Goal: Information Seeking & Learning: Learn about a topic

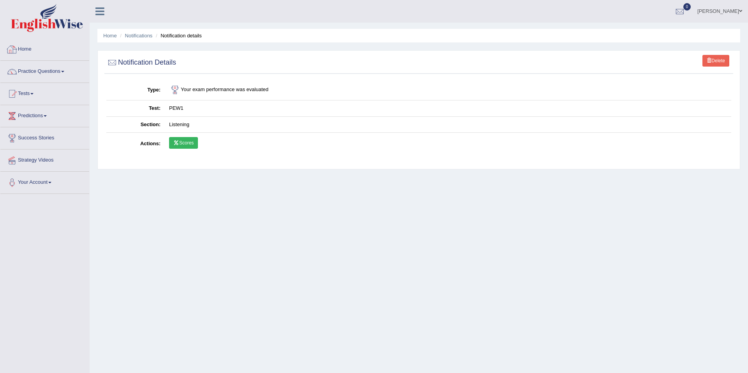
click at [40, 43] on link "Home" at bounding box center [44, 48] width 89 height 19
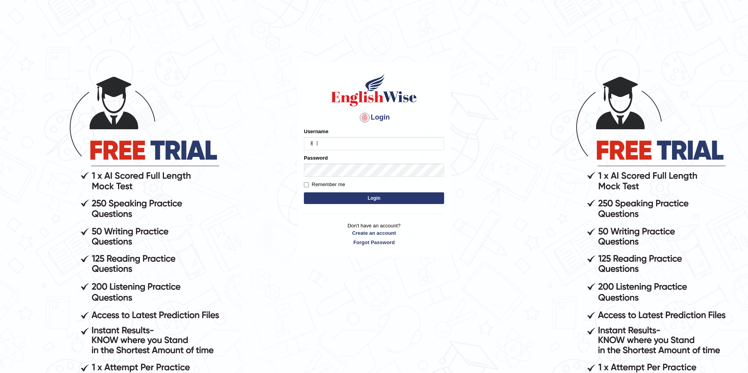
type input "ㅐ"
type input "olivert"
click at [304, 192] on button "Login" at bounding box center [374, 198] width 140 height 12
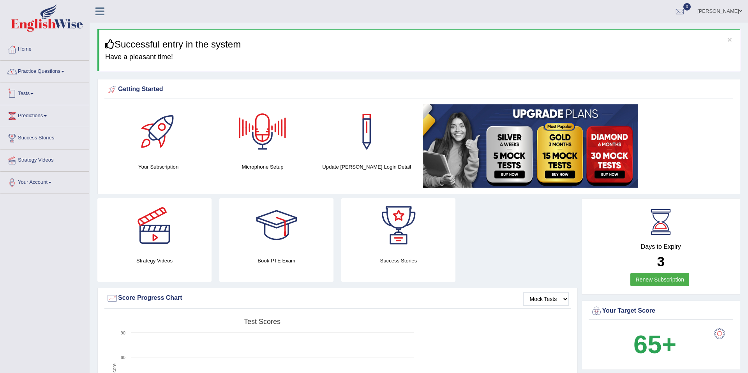
click at [53, 76] on link "Practice Questions" at bounding box center [44, 70] width 89 height 19
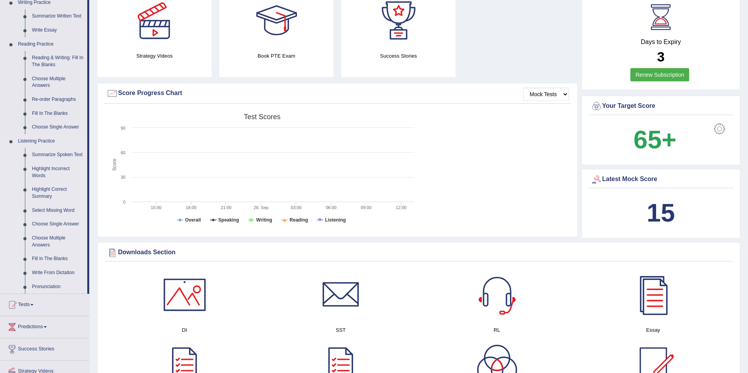
scroll to position [196, 0]
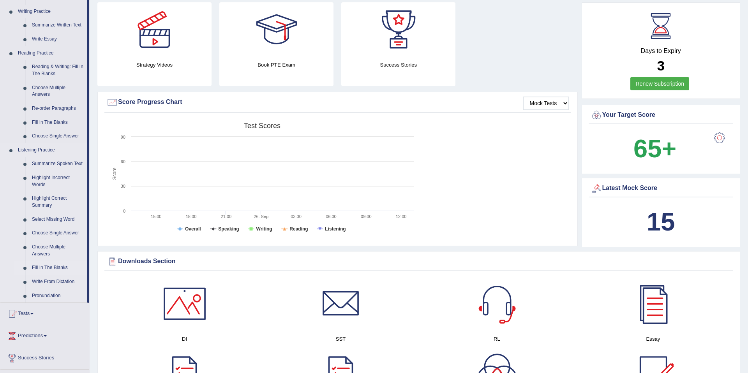
click at [53, 275] on link "Fill In The Blanks" at bounding box center [57, 268] width 59 height 14
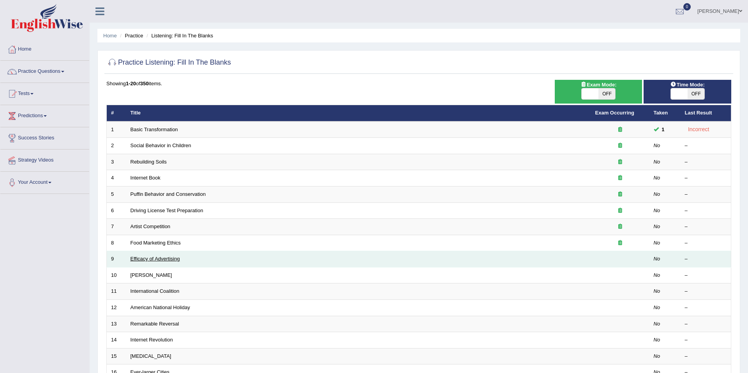
click at [174, 260] on link "Efficacy of Advertising" at bounding box center [154, 259] width 49 height 6
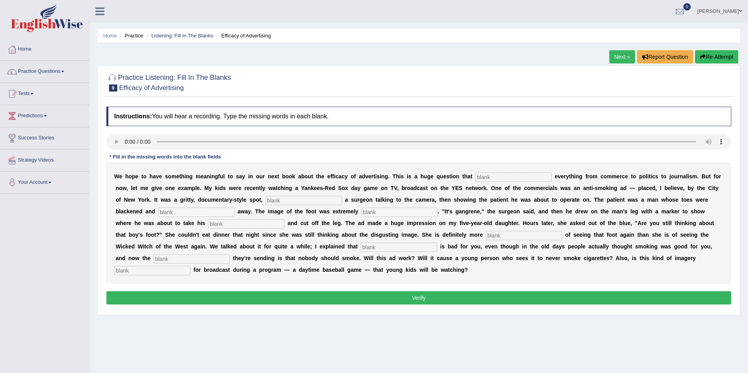
click at [519, 179] on input "text" at bounding box center [513, 176] width 76 height 9
type input "d"
click at [494, 179] on input "text" at bounding box center [513, 176] width 76 height 9
paste input "impact"
type input "impact"
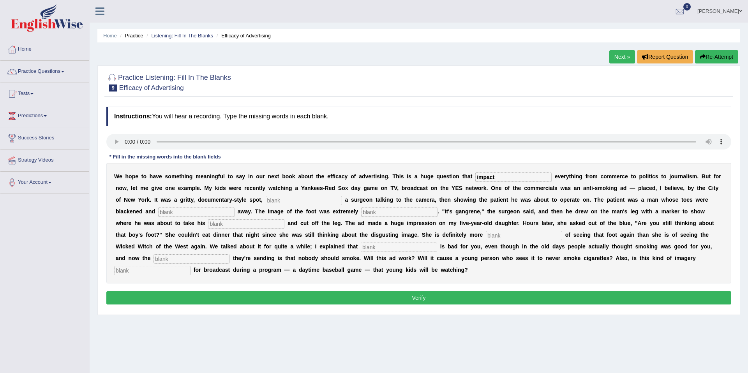
click at [285, 201] on input "text" at bounding box center [304, 200] width 76 height 9
paste input "featuring"
type input "featuring"
click at [193, 210] on input "text" at bounding box center [196, 212] width 76 height 9
paste input "rehun"
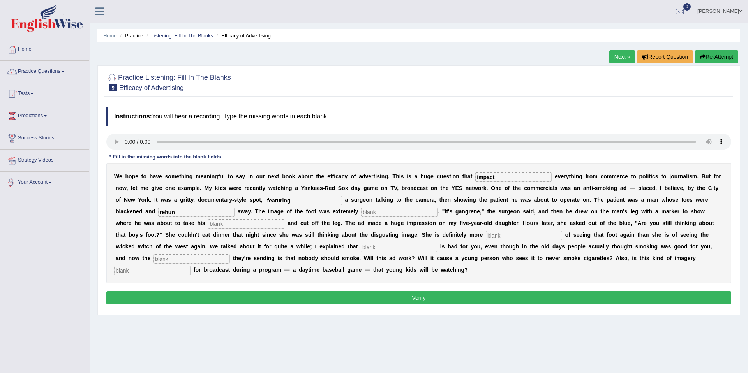
type input "rehun"
click at [374, 213] on input "text" at bounding box center [399, 212] width 76 height 9
paste input "discuting"
type input "discuting"
click at [208, 227] on input "text" at bounding box center [246, 223] width 76 height 9
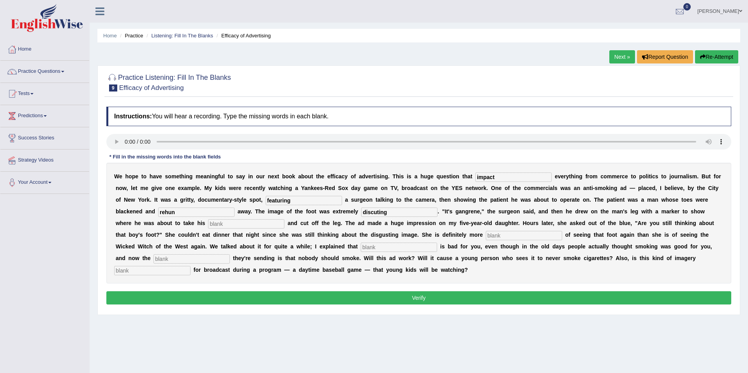
paste input "hexa"
type input "hexa"
click at [488, 234] on input "text" at bounding box center [524, 235] width 76 height 9
paste input "scary"
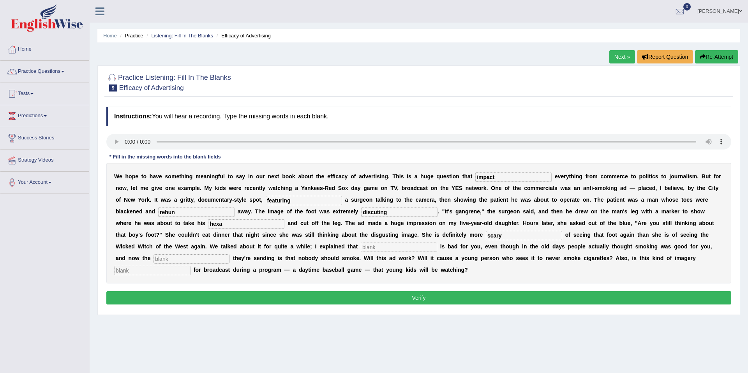
type input "scary"
click at [361, 249] on input "text" at bounding box center [399, 247] width 76 height 9
paste input "smoking"
type input "smoking"
click at [158, 260] on input "text" at bounding box center [191, 258] width 76 height 9
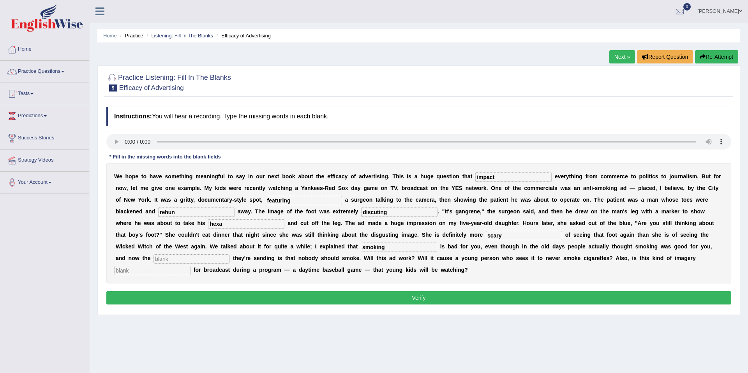
click at [158, 260] on input "text" at bounding box center [191, 258] width 76 height 9
paste input "message"
type input "message"
click at [190, 266] on input "text" at bounding box center [152, 270] width 76 height 9
paste input "properly"
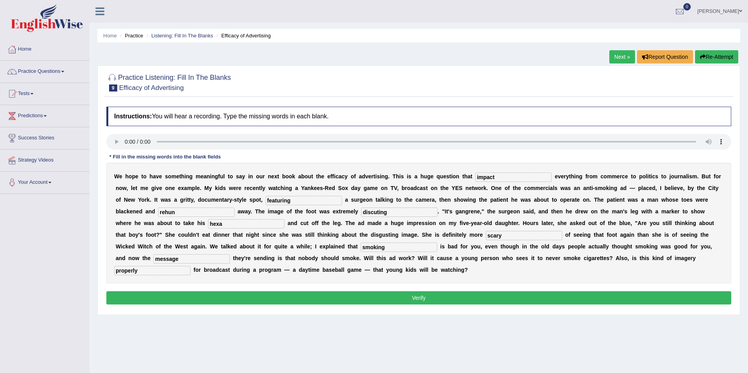
type input "properly"
click at [628, 255] on b at bounding box center [629, 258] width 3 height 6
click at [408, 299] on button "Verify" at bounding box center [418, 297] width 624 height 13
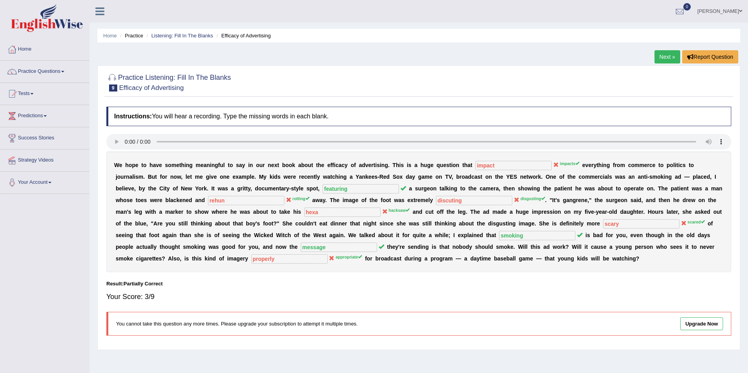
click at [665, 57] on link "Next »" at bounding box center [667, 56] width 26 height 13
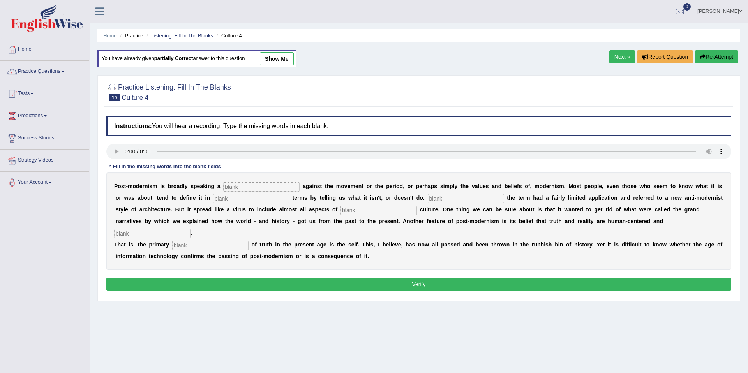
click at [272, 186] on input "text" at bounding box center [261, 186] width 76 height 9
type input "ㄱ"
type input "reaction"
type input "negative"
type input "narrow"
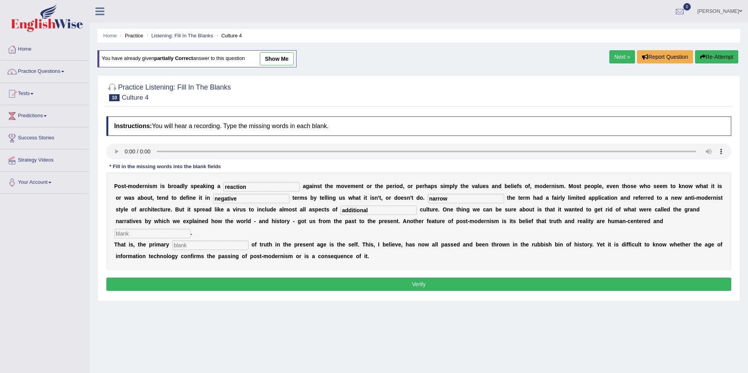
type input "additional"
type input "internal"
click at [361, 214] on input "additional" at bounding box center [378, 210] width 76 height 9
type input "a"
type input "narrow"
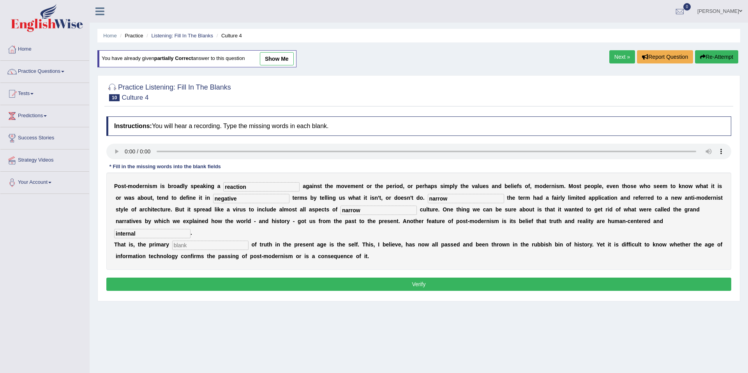
click at [453, 194] on input "narrow" at bounding box center [465, 198] width 76 height 9
type input "n"
type input "additional"
click at [220, 241] on input "text" at bounding box center [210, 245] width 76 height 9
type input "source"
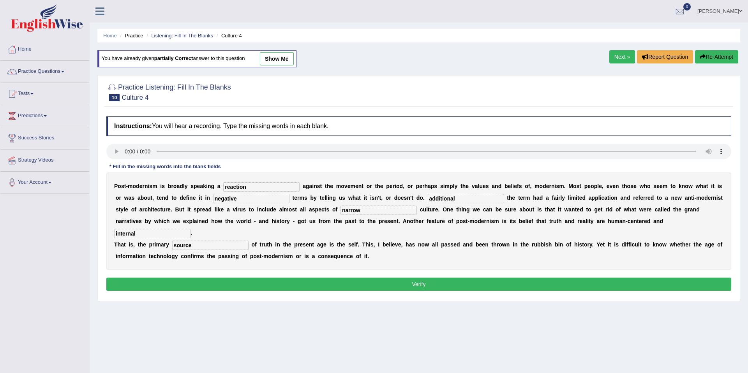
click at [341, 215] on input "narrow" at bounding box center [378, 210] width 76 height 9
type input "n"
type input "additional"
drag, startPoint x: 446, startPoint y: 200, endPoint x: 414, endPoint y: 199, distance: 32.3
click at [427, 200] on input "additional" at bounding box center [465, 198] width 76 height 9
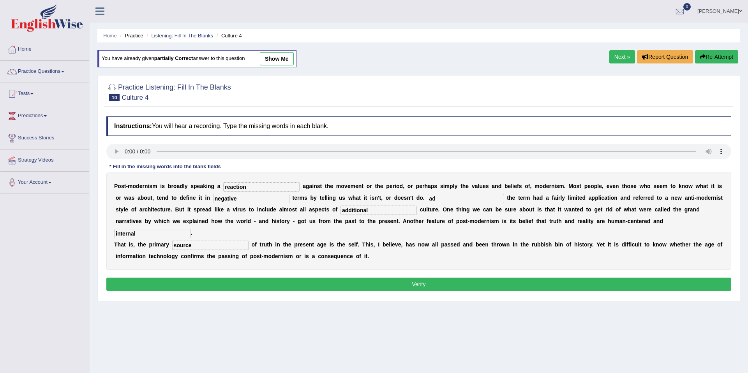
type input "a"
click at [421, 241] on b "o" at bounding box center [423, 244] width 4 height 6
click at [427, 200] on input "narrow" at bounding box center [465, 198] width 76 height 9
type input "Narrow"
click at [412, 242] on div "P o s t - m o d e r n i s m i s b r o a d l y s p e a k i n g a reaction a g a …" at bounding box center [418, 220] width 624 height 97
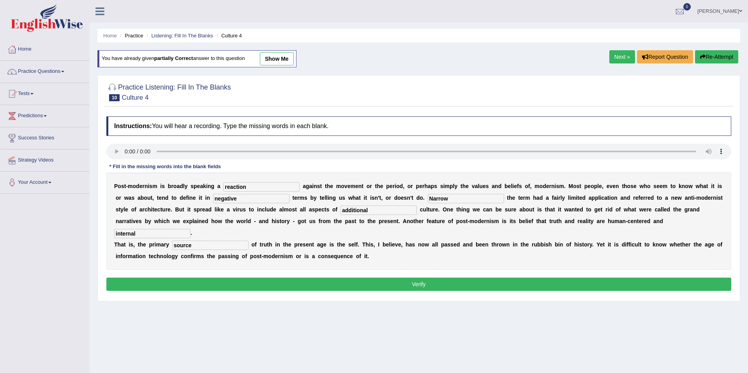
click at [412, 278] on button "Verify" at bounding box center [418, 284] width 624 height 13
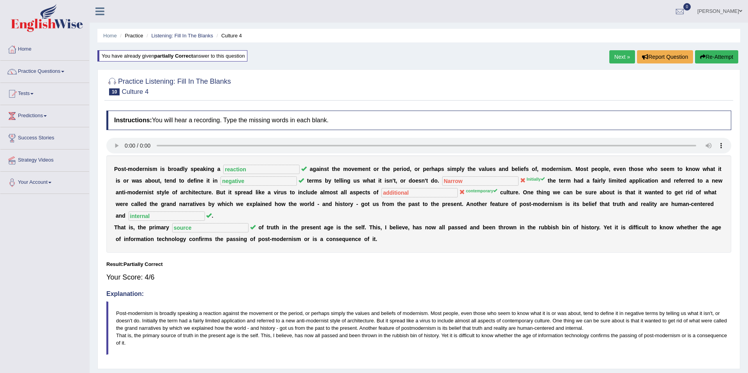
click at [614, 61] on link "Next »" at bounding box center [622, 56] width 26 height 13
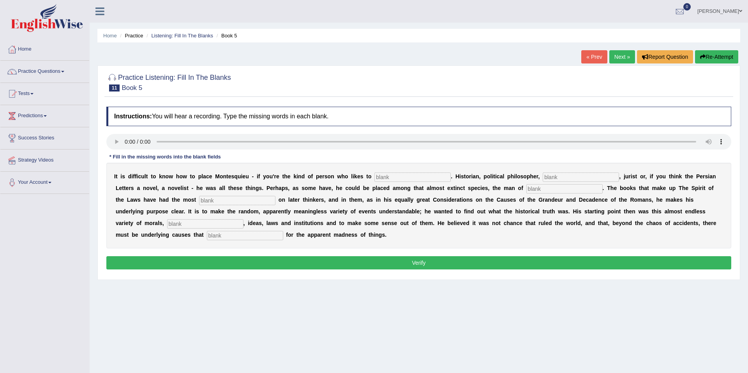
click at [398, 179] on input "text" at bounding box center [412, 176] width 76 height 9
type input "ㅊ"
type input "categorize"
type input "analyze"
type input "expint"
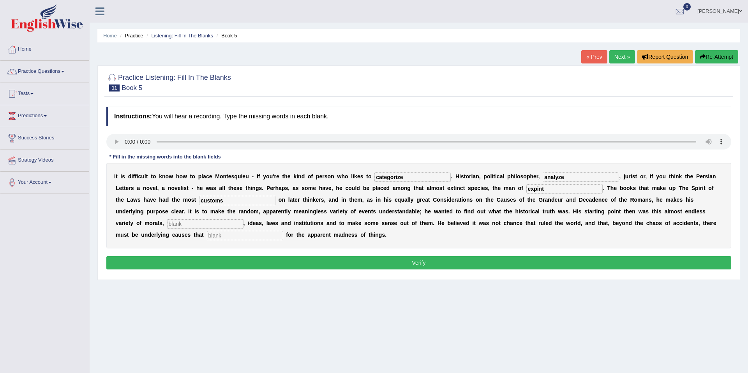
type input "customs"
type input "coun"
click at [207, 235] on input "text" at bounding box center [245, 235] width 76 height 9
type input "count"
click at [167, 223] on input "coun" at bounding box center [205, 223] width 76 height 9
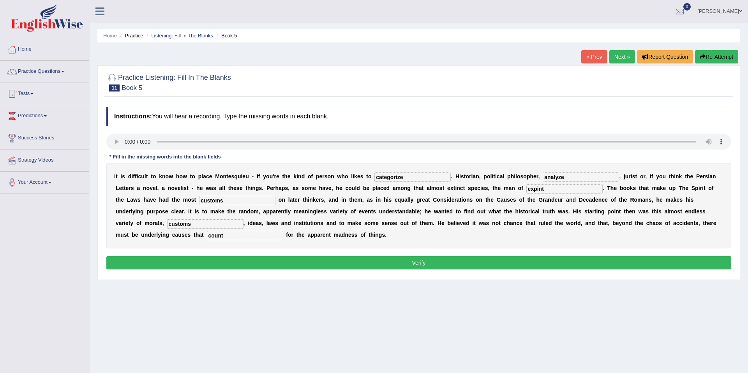
type input "customs"
click at [218, 204] on input "customs" at bounding box center [237, 200] width 76 height 9
type input "c"
click at [229, 262] on button "Verify" at bounding box center [418, 262] width 624 height 13
click at [245, 260] on button "Verify" at bounding box center [418, 262] width 624 height 13
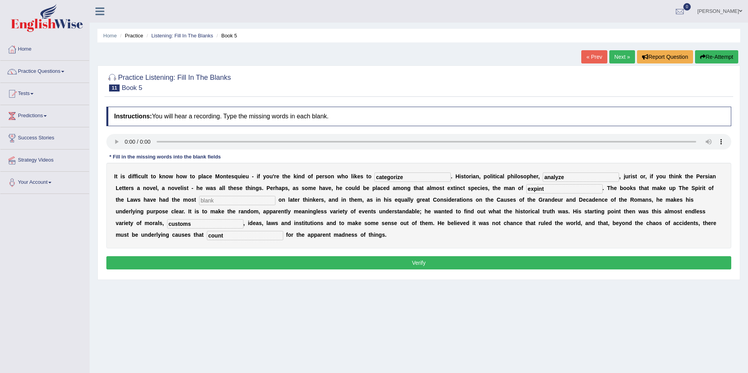
click at [226, 194] on div "I t i s d i f f i c u l t t o k n o w h o w t o p l a c e M o n t e s q u i e u…" at bounding box center [418, 206] width 624 height 86
click at [221, 203] on input "text" at bounding box center [237, 200] width 76 height 9
type input "d"
click at [230, 263] on button "Verify" at bounding box center [418, 262] width 624 height 13
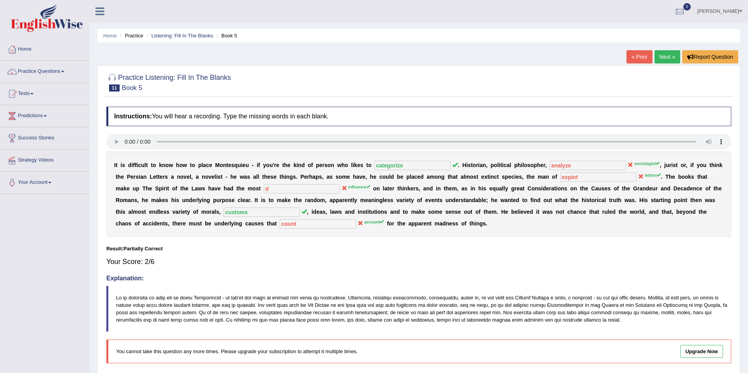
click at [663, 65] on div "« Prev Next » Report Question" at bounding box center [683, 57] width 114 height 15
click at [663, 58] on link "Next »" at bounding box center [667, 56] width 26 height 13
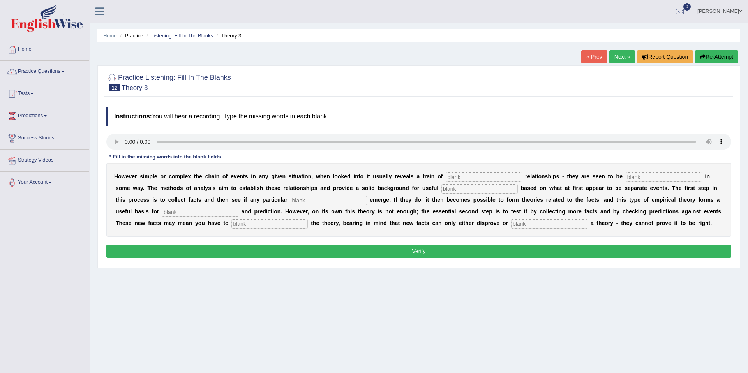
click at [488, 176] on input "text" at bounding box center [483, 176] width 76 height 9
type input "cause"
type input "reveal"
type input "generazartion"
type input "pattern"
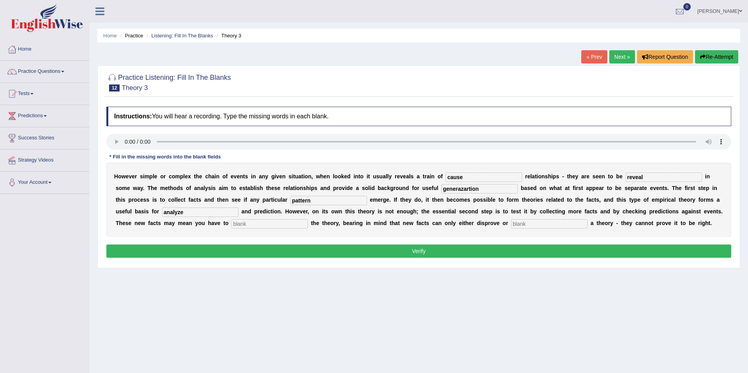
type input "analyze"
type input "modify"
type input "support"
click at [454, 288] on div "Home Practice Listening: Fill In The Blanks Theory 3 « Prev Next » Report Quest…" at bounding box center [419, 194] width 658 height 389
click at [471, 259] on div "Instructions: You will hear a recording. Type the missing words in each blank. …" at bounding box center [418, 183] width 628 height 161
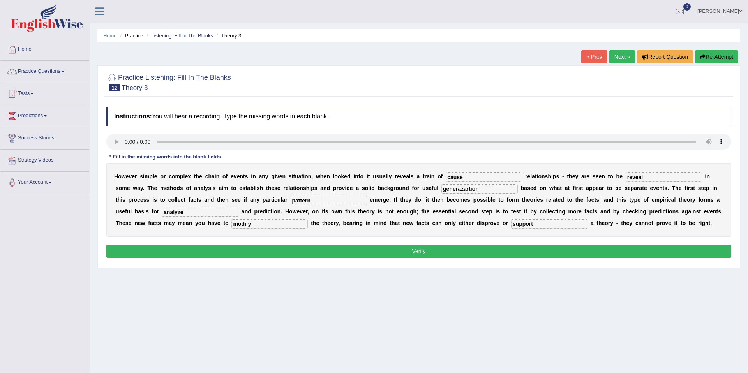
click at [477, 255] on button "Verify" at bounding box center [418, 251] width 624 height 13
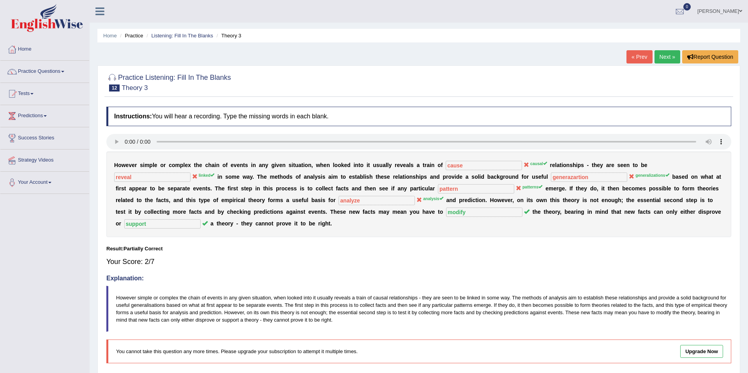
click at [662, 80] on div at bounding box center [418, 82] width 624 height 24
click at [668, 59] on link "Next »" at bounding box center [667, 56] width 26 height 13
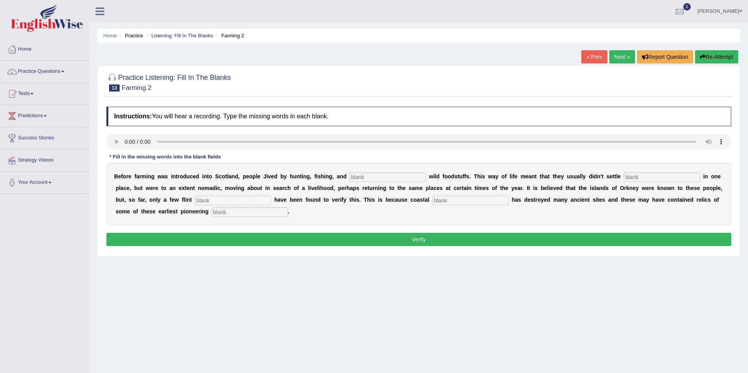
click at [394, 176] on input "text" at bounding box center [387, 176] width 76 height 9
type input "gathering"
type input "permanent"
type input "tools"
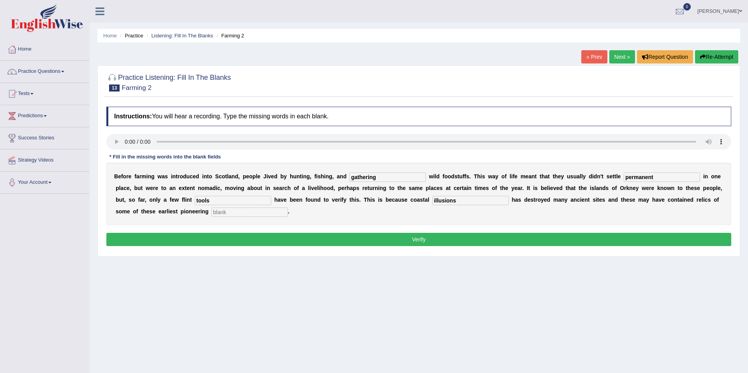
type input "illusions"
type input "colonist"
click at [386, 296] on div "Home Practice Listening: Fill In The Blanks Farming 2 « Prev Next » Report Ques…" at bounding box center [419, 194] width 658 height 389
click at [605, 242] on button "Verify" at bounding box center [418, 239] width 624 height 13
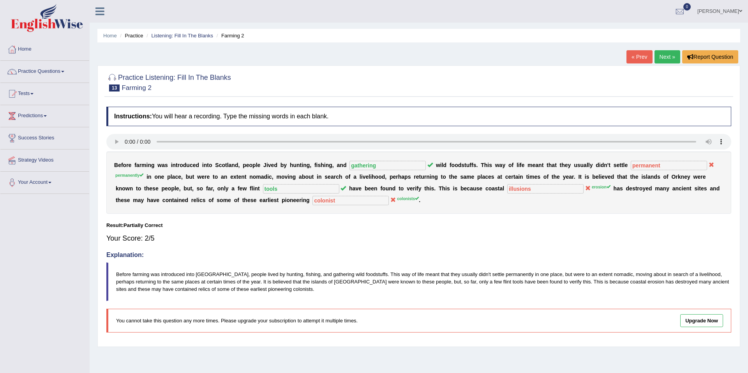
click at [675, 85] on div at bounding box center [418, 82] width 624 height 24
click at [667, 59] on link "Next »" at bounding box center [667, 56] width 26 height 13
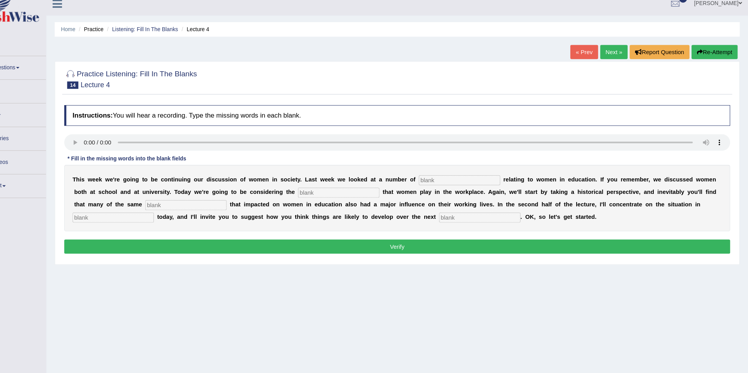
click at [471, 177] on input "text" at bounding box center [477, 176] width 76 height 9
type input "issues"
type input "roles"
type input "events"
type input "E"
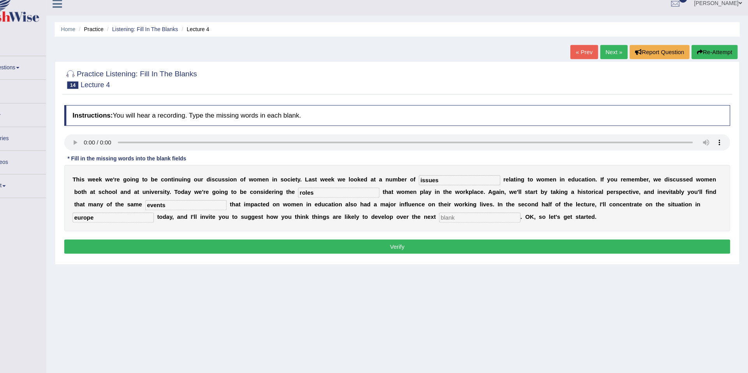
type input "europe"
type input "decade"
click at [431, 293] on div "Home Practice Listening: Fill In The Blanks Lecture 4 « Prev Next » Report Ques…" at bounding box center [419, 194] width 658 height 389
click at [362, 191] on input "roles" at bounding box center [363, 188] width 76 height 9
type input "role"
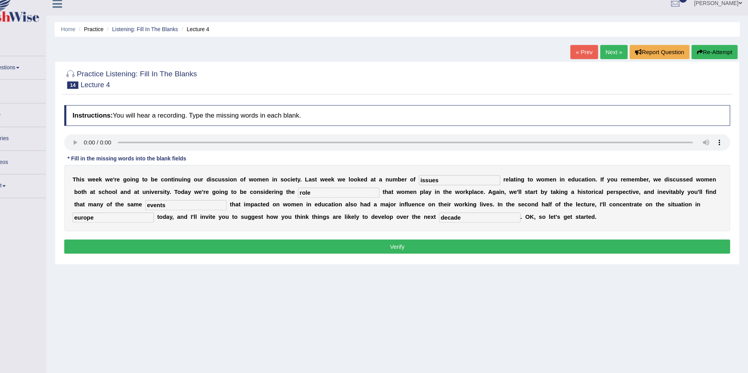
click at [349, 207] on div "T h i s w e e k w e ' r e g o i n g t o b e c o n t i n u i n g o u r d i s c u…" at bounding box center [418, 194] width 624 height 62
click at [340, 238] on button "Verify" at bounding box center [418, 239] width 624 height 13
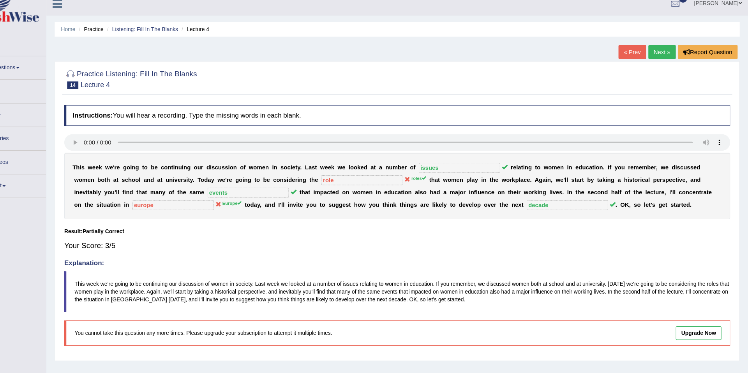
drag, startPoint x: 190, startPoint y: 198, endPoint x: 196, endPoint y: 199, distance: 6.3
click at [255, 199] on sup "Europe" at bounding box center [264, 198] width 18 height 5
click at [641, 108] on h4 "Instructions: You will hear a recording. Type the missing words in each blank." at bounding box center [418, 116] width 624 height 19
click at [669, 60] on link "Next »" at bounding box center [667, 56] width 26 height 13
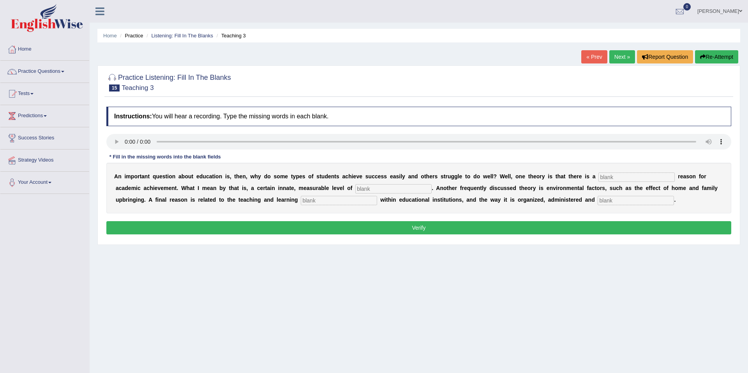
click at [609, 175] on input "text" at bounding box center [636, 176] width 76 height 9
type input "d"
click at [411, 188] on input "text" at bounding box center [393, 188] width 76 height 9
type input "intelligence"
click at [347, 202] on input "text" at bounding box center [339, 200] width 76 height 9
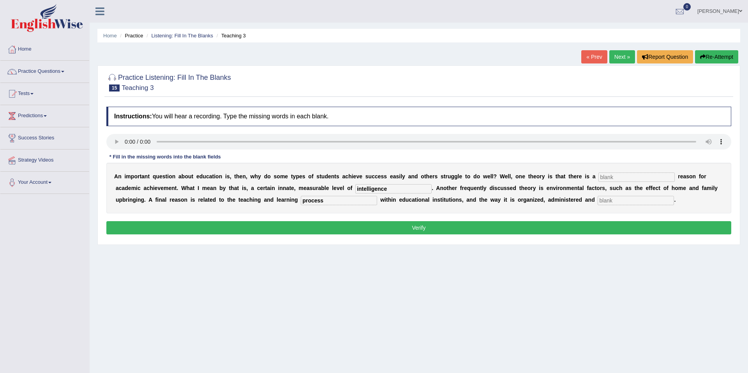
type input "process"
click at [603, 204] on input "text" at bounding box center [635, 200] width 76 height 9
type input "assist"
click at [530, 255] on div "Home Practice Listening: Fill In The Blanks Teaching 3 « Prev Next » Report Que…" at bounding box center [419, 194] width 658 height 389
click at [529, 231] on button "Verify" at bounding box center [418, 227] width 624 height 13
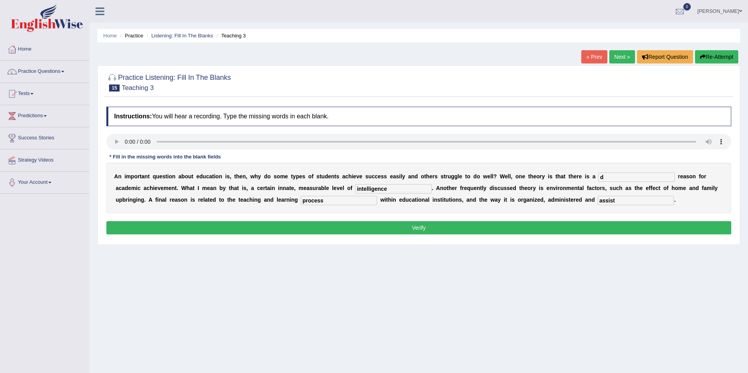
type input "d"
click at [605, 223] on button "Verify" at bounding box center [418, 227] width 624 height 13
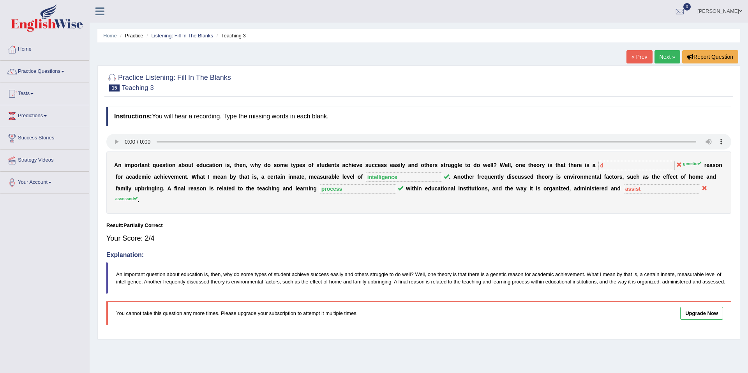
click at [664, 62] on link "Next »" at bounding box center [667, 56] width 26 height 13
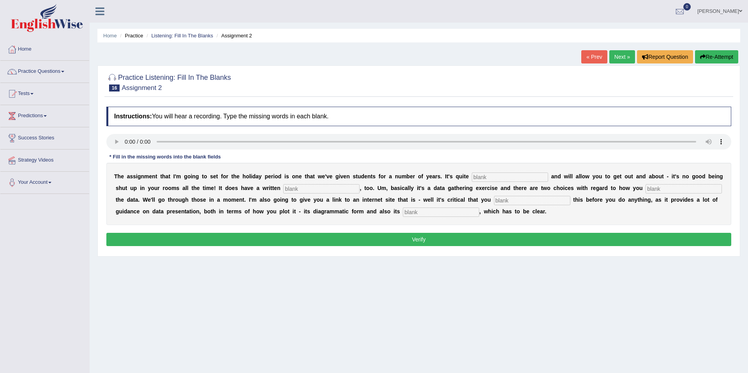
click at [620, 63] on link "Next »" at bounding box center [622, 56] width 26 height 13
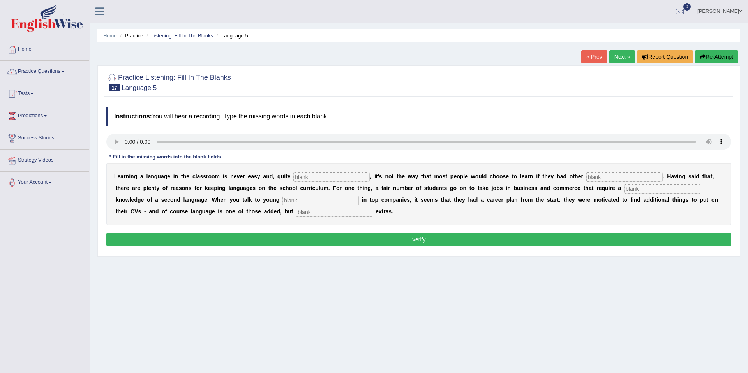
click at [620, 63] on link "Next »" at bounding box center [622, 56] width 26 height 13
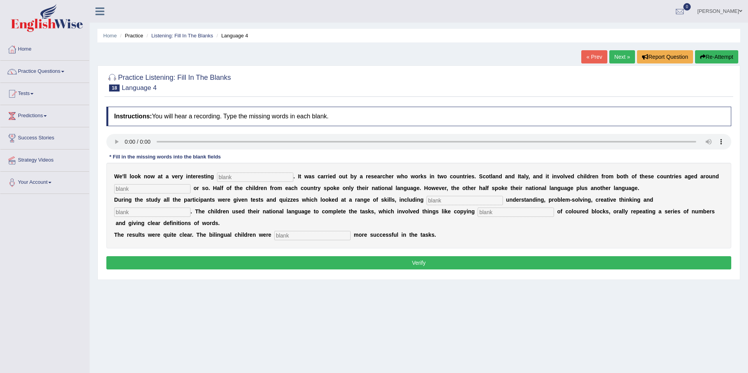
click at [267, 177] on input "text" at bounding box center [255, 176] width 76 height 9
type input "s"
type input "study"
type input "nine"
type input "vocabulary"
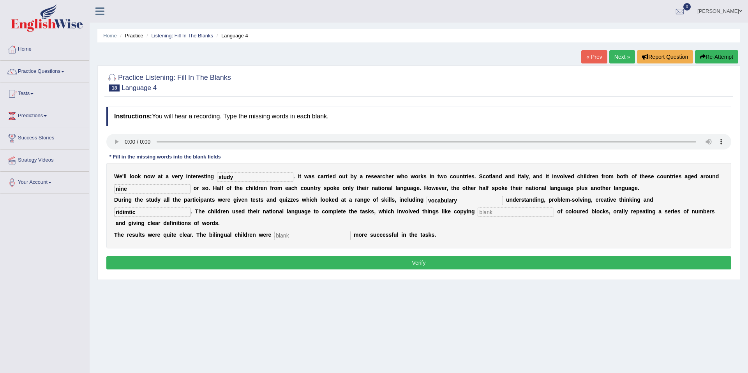
type input "ridimtic"
type input "packed"
type input "significant"
click at [449, 244] on div "W e ' l l l o o k n o w a t a v e r y i n t e r e s t i n g study . I t w a s c…" at bounding box center [418, 206] width 624 height 86
click at [443, 261] on button "Verify" at bounding box center [418, 262] width 624 height 13
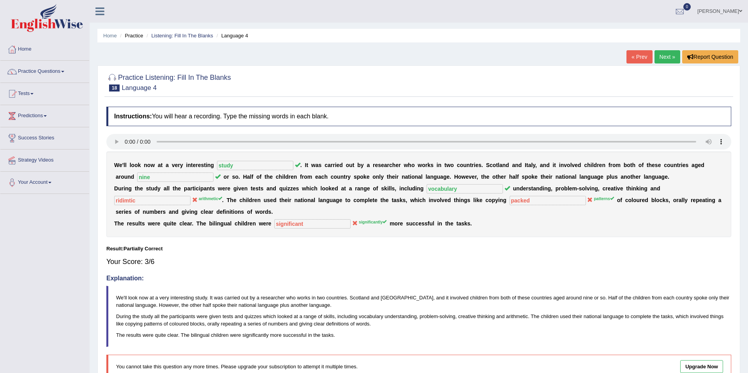
click at [652, 84] on div at bounding box center [418, 82] width 624 height 24
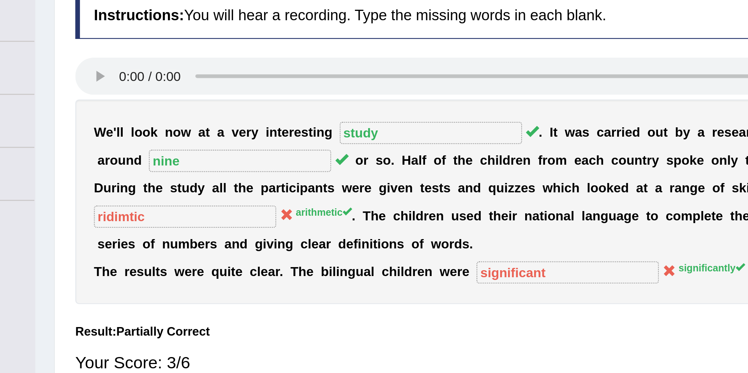
click at [128, 189] on b "g" at bounding box center [130, 188] width 4 height 6
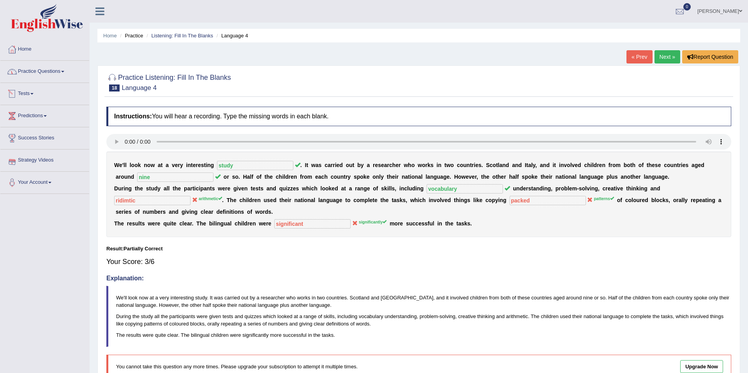
click at [46, 79] on link "Practice Questions" at bounding box center [44, 70] width 89 height 19
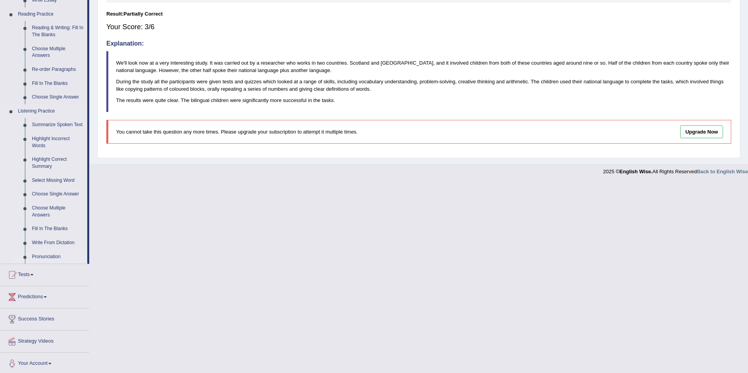
scroll to position [236, 0]
click at [56, 249] on link "Write From Dictation" at bounding box center [57, 242] width 59 height 14
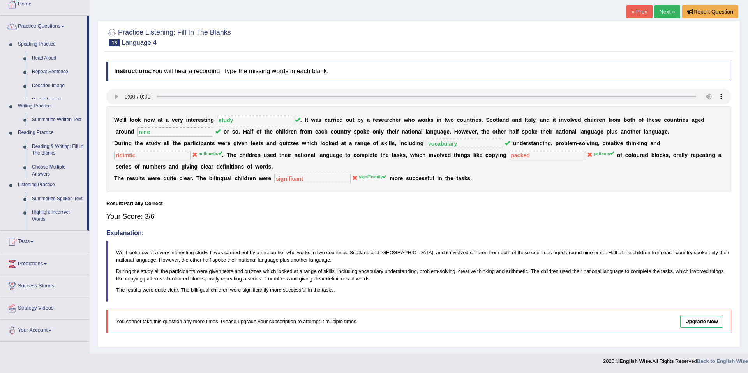
scroll to position [46, 0]
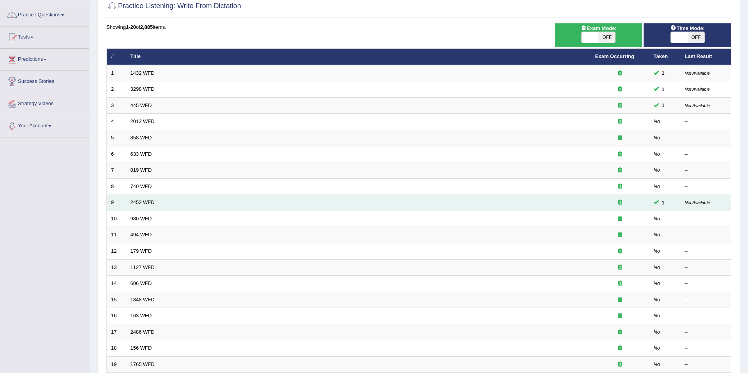
scroll to position [58, 0]
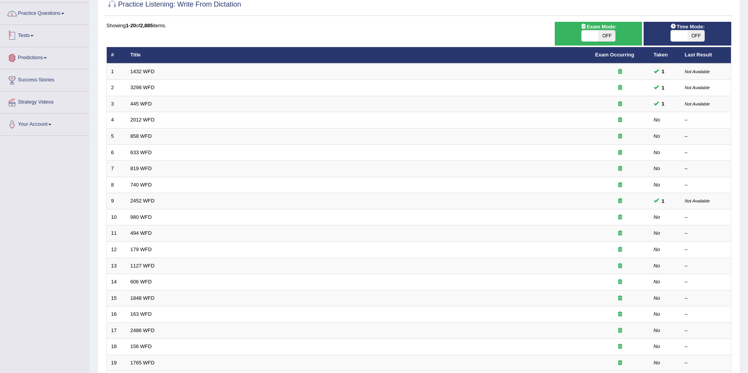
click at [42, 16] on link "Practice Questions" at bounding box center [44, 12] width 89 height 19
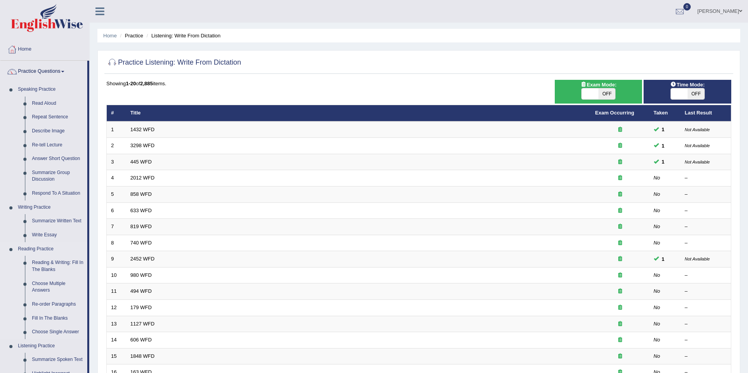
scroll to position [59, 0]
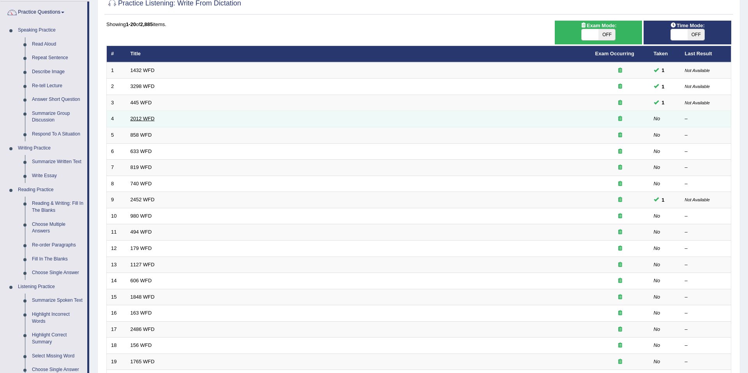
click at [143, 119] on link "2012 WFD" at bounding box center [142, 119] width 24 height 6
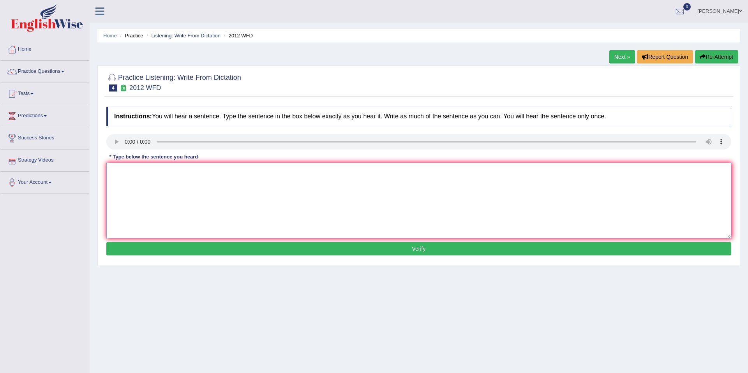
click at [180, 195] on textarea at bounding box center [418, 201] width 624 height 76
paste textarea "that was great deal of topic"
click at [114, 173] on textarea "that was great deal of topic" at bounding box center [418, 201] width 624 height 76
click at [188, 173] on textarea "That was great deal of topic" at bounding box center [418, 201] width 624 height 76
type textarea "That was great deal of topic."
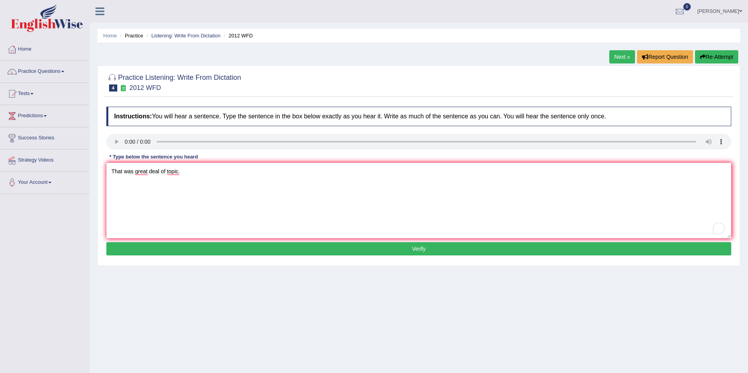
click at [195, 249] on button "Verify" at bounding box center [418, 248] width 624 height 13
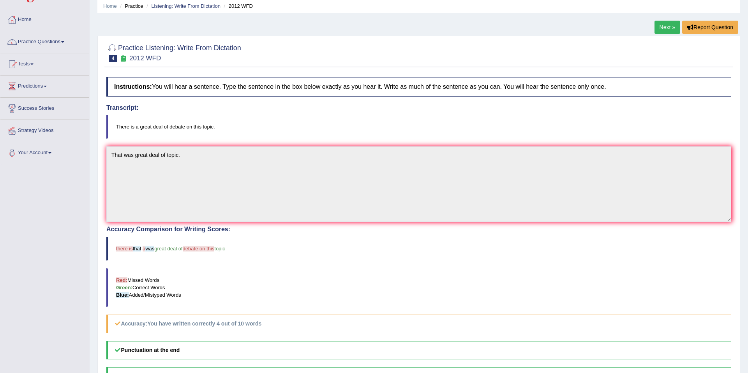
scroll to position [45, 0]
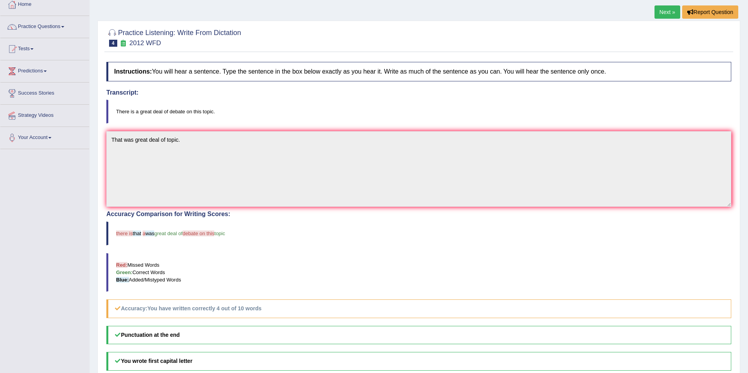
click at [660, 16] on link "Next »" at bounding box center [667, 11] width 26 height 13
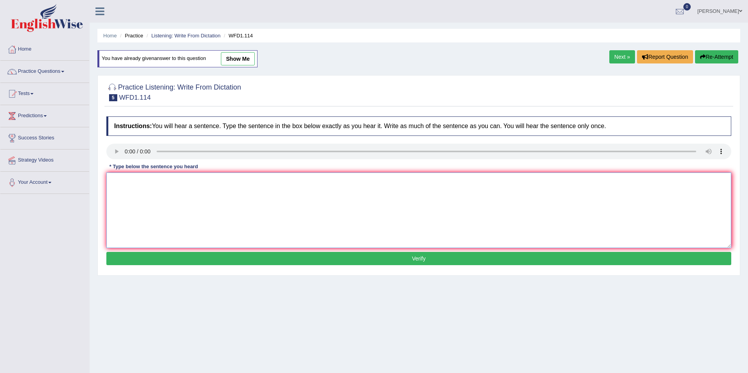
click at [135, 204] on textarea at bounding box center [418, 210] width 624 height 76
click at [135, 204] on textarea "To enrich screen reader interactions, please activate Accessibility in Grammarl…" at bounding box center [418, 210] width 624 height 76
paste textarea "The officer's early work led to more experimental."
type textarea "The officer's early work led to more experimental."
click at [270, 256] on button "Verify" at bounding box center [418, 258] width 624 height 13
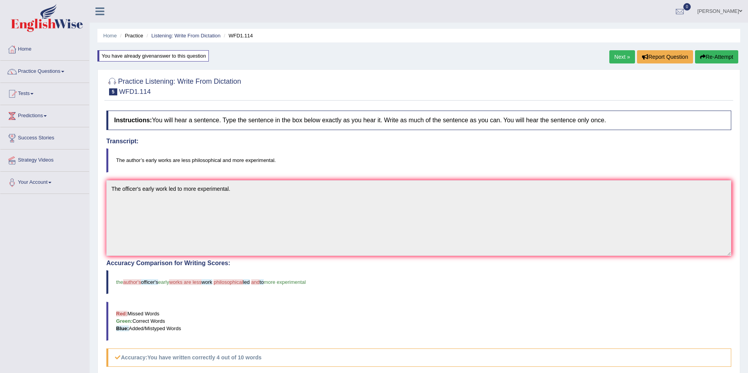
click at [626, 107] on div "Instructions: You will hear a sentence. Type the sentence in the box below exac…" at bounding box center [418, 289] width 628 height 365
click at [619, 58] on link "Next »" at bounding box center [622, 56] width 26 height 13
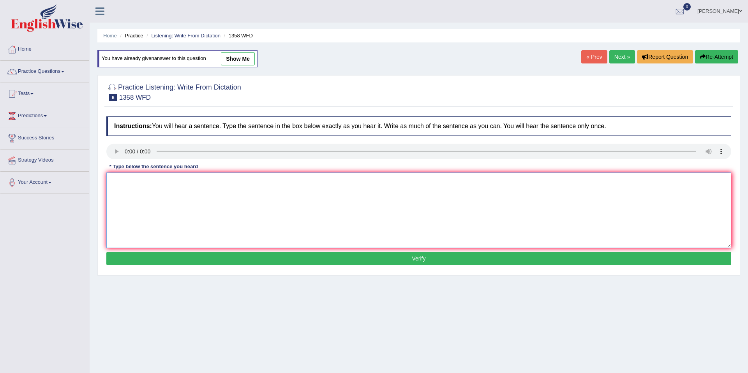
click at [146, 196] on textarea at bounding box center [418, 210] width 624 height 76
paste textarea "communicate the reason why they are important in the reason ears."
click at [115, 181] on textarea "communicate the reason why they are important in the reason ears." at bounding box center [418, 210] width 624 height 76
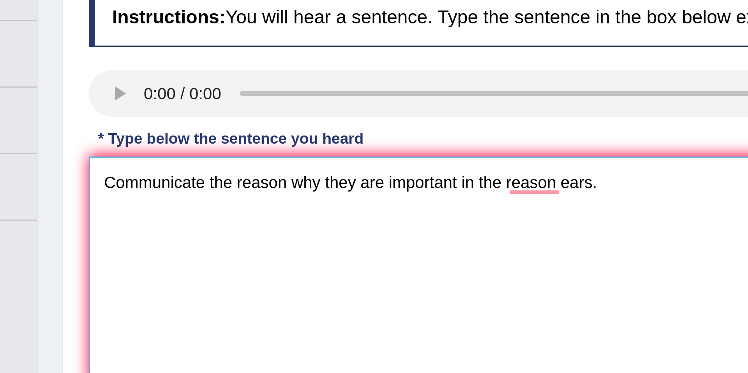
click at [269, 182] on textarea "Communicate the reason why they are important in the reason ears." at bounding box center [418, 210] width 624 height 76
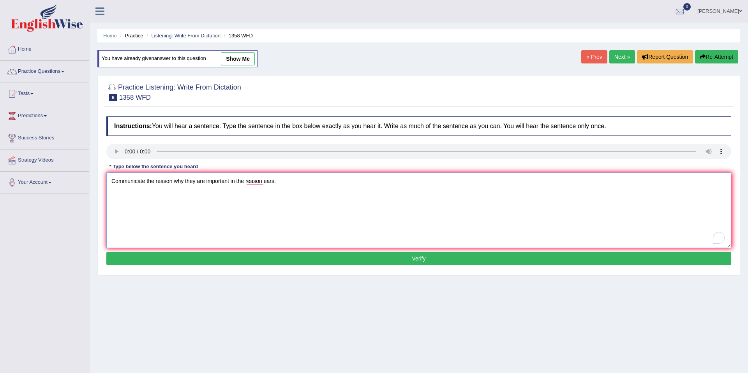
type textarea "Communicate the reason why they are important in the reason ears."
click at [438, 260] on button "Verify" at bounding box center [418, 258] width 624 height 13
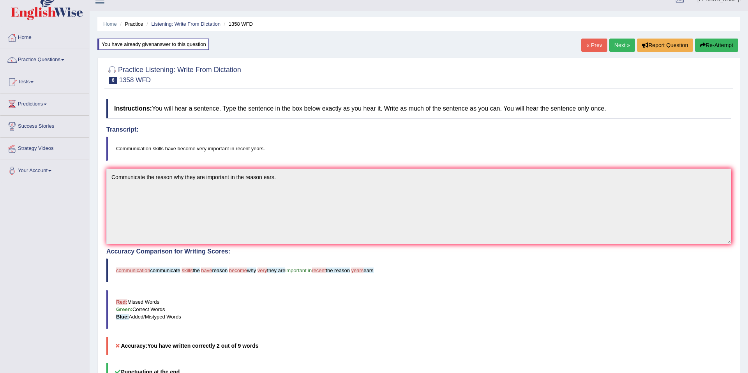
scroll to position [1, 0]
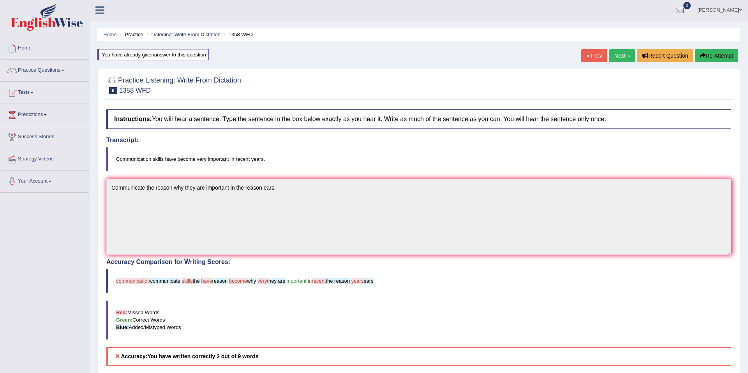
click at [619, 81] on div at bounding box center [418, 85] width 624 height 24
click at [619, 59] on link "Next »" at bounding box center [622, 55] width 26 height 13
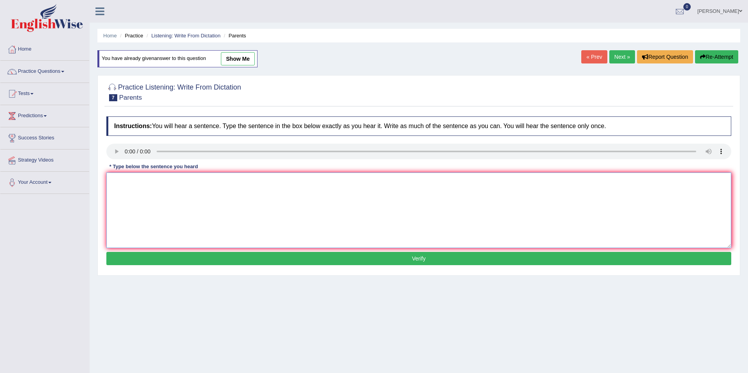
click at [230, 202] on textarea at bounding box center [418, 210] width 624 height 76
paste textarea "Parents day make education for their children."
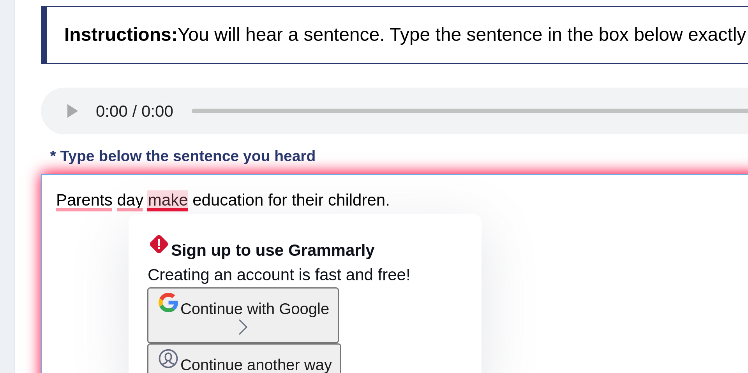
click at [155, 182] on textarea "Parents day make education for their children." at bounding box center [418, 210] width 624 height 76
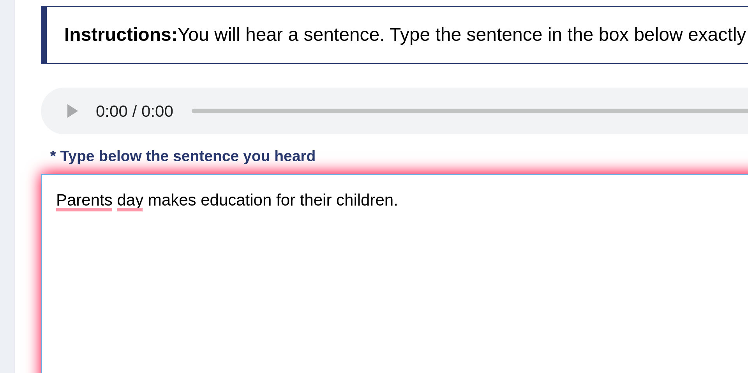
click at [151, 195] on textarea "Parents day makes education for their children." at bounding box center [418, 210] width 624 height 76
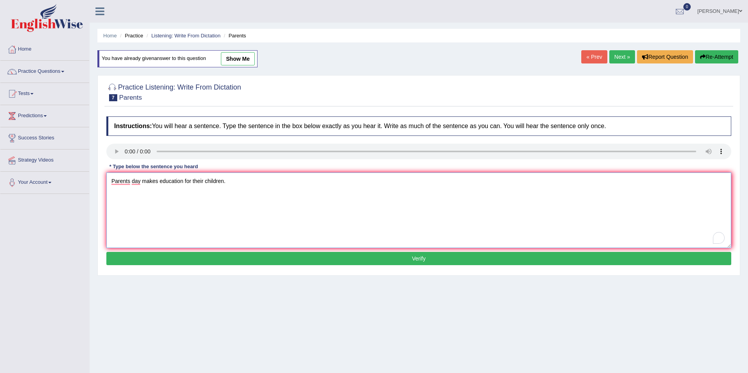
type textarea "Parents day makes education for their children."
click at [203, 259] on button "Verify" at bounding box center [418, 258] width 624 height 13
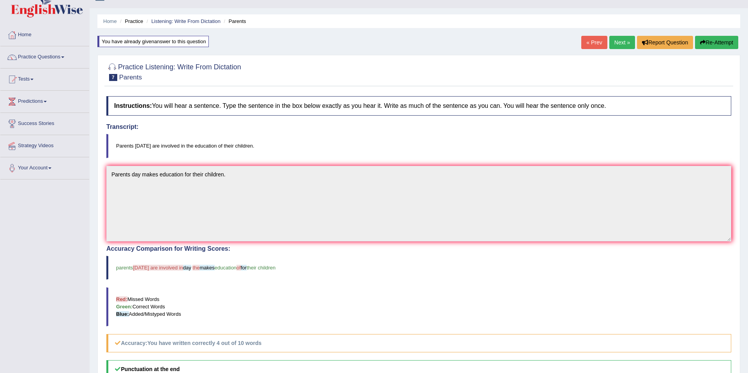
scroll to position [18, 0]
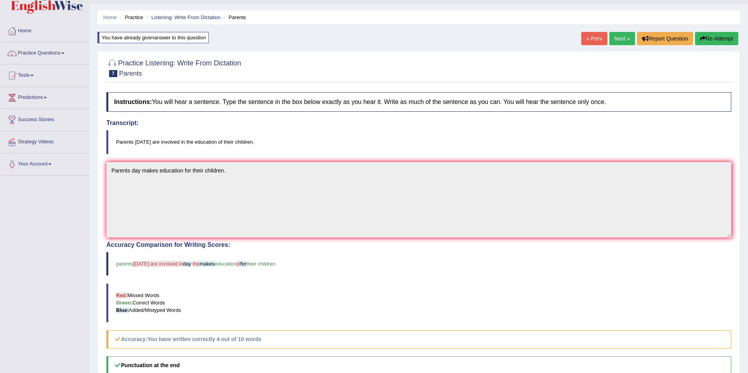
click at [624, 39] on link "Next »" at bounding box center [622, 38] width 26 height 13
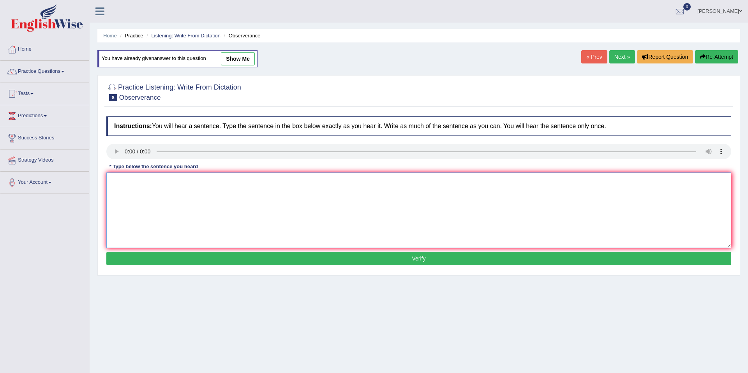
click at [131, 196] on textarea at bounding box center [418, 210] width 624 height 76
click at [251, 188] on textarea "To enrich screen reader interactions, please activate Accessibility in Grammarl…" at bounding box center [418, 210] width 624 height 76
paste textarea "The observer was nervous and breathing in their concern."
type textarea "The observer was nervous and breathing in their concern."
click at [276, 256] on button "Verify" at bounding box center [418, 258] width 624 height 13
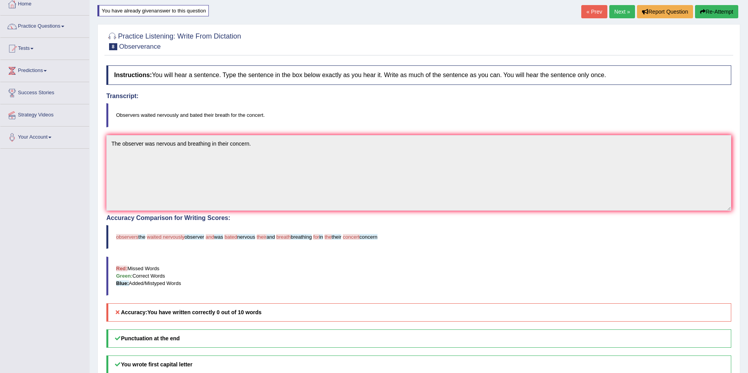
scroll to position [46, 0]
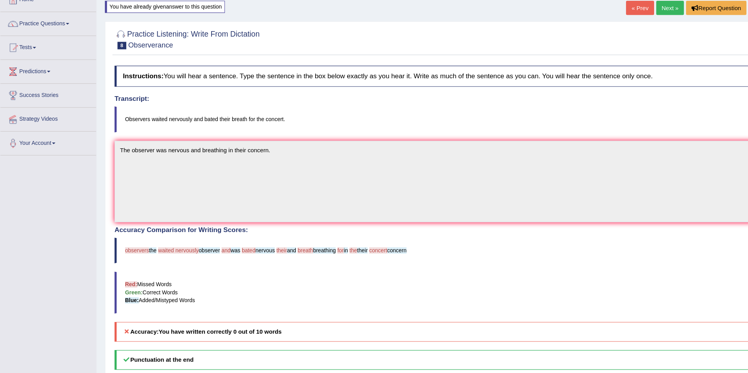
click at [615, 18] on div "« Prev Next » Report Question Re-Attempt" at bounding box center [660, 11] width 159 height 15
click at [615, 14] on link "Next »" at bounding box center [622, 10] width 26 height 13
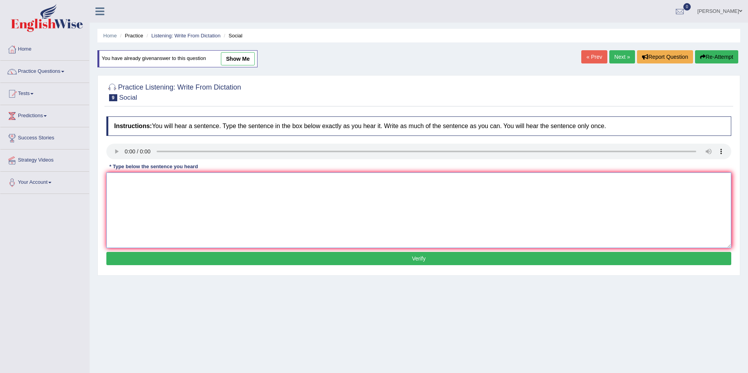
click at [141, 194] on textarea at bounding box center [418, 210] width 624 height 76
paste textarea "describe the ways subject of people need"
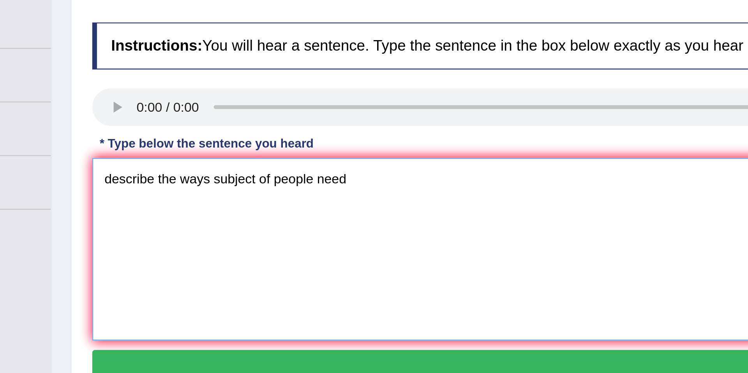
click at [114, 183] on textarea "describe the ways subject of people need" at bounding box center [418, 210] width 624 height 76
click at [216, 183] on textarea "Describe the ways subject of people need" at bounding box center [418, 210] width 624 height 76
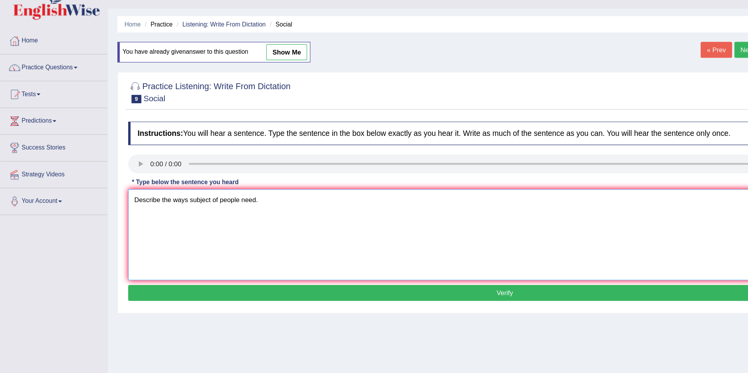
type textarea "Describe the ways subject of people need."
click at [292, 256] on button "Verify" at bounding box center [418, 258] width 624 height 13
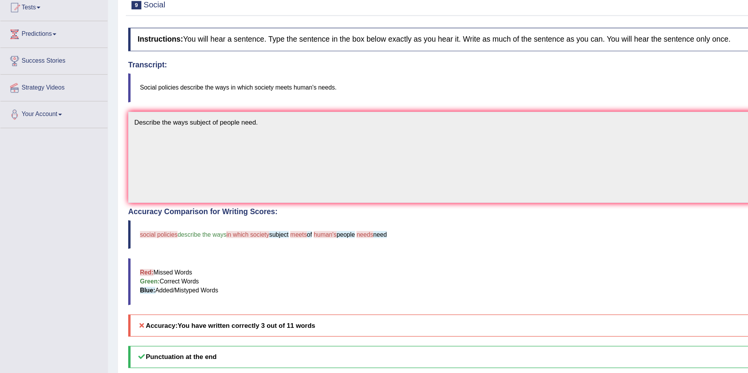
scroll to position [24, 0]
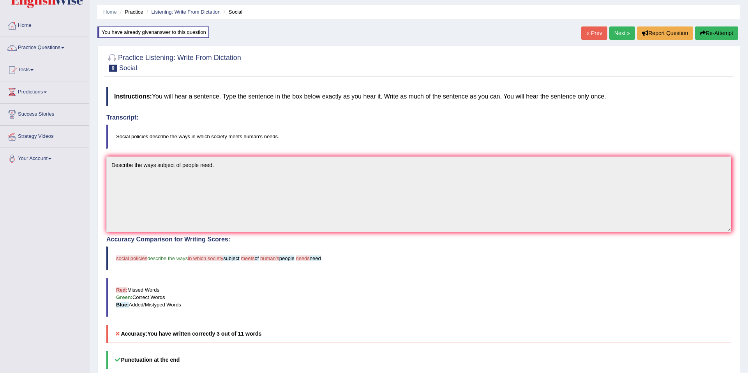
click at [607, 53] on div at bounding box center [418, 62] width 624 height 24
click at [619, 37] on link "Next »" at bounding box center [622, 32] width 26 height 13
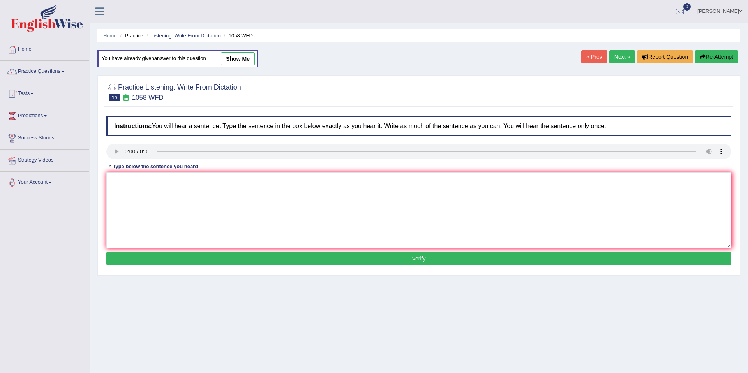
click at [614, 63] on link "Next »" at bounding box center [622, 56] width 26 height 13
click at [202, 36] on link "Listening: Write From Dictation" at bounding box center [185, 36] width 69 height 6
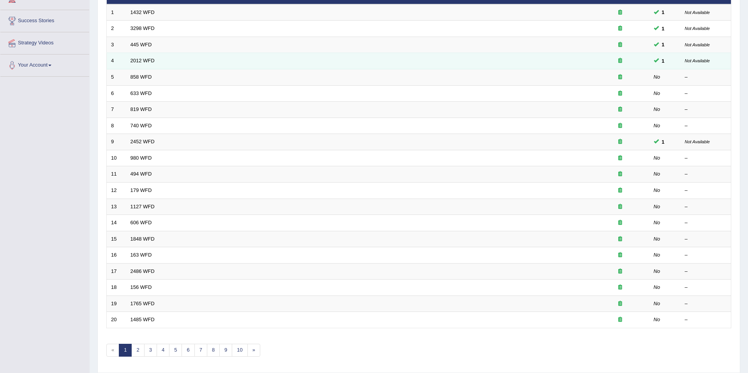
scroll to position [142, 0]
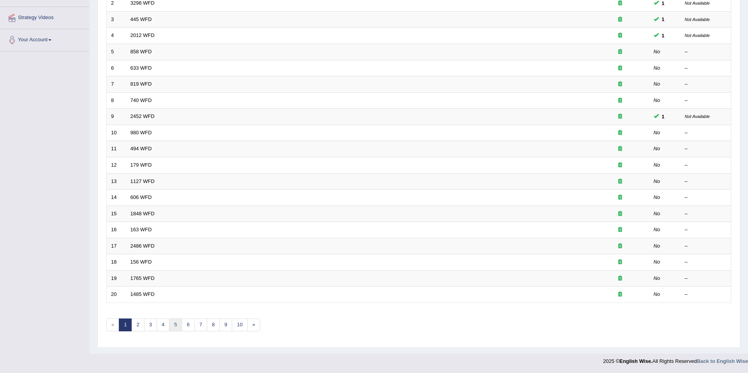
click at [169, 323] on link "5" at bounding box center [175, 324] width 13 height 13
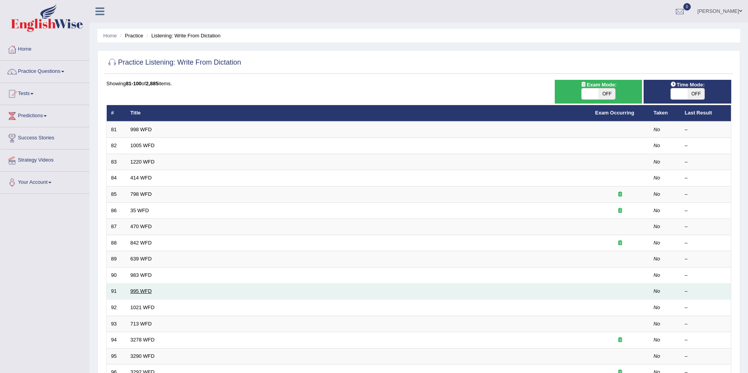
click at [140, 291] on link "995 WFD" at bounding box center [140, 291] width 21 height 6
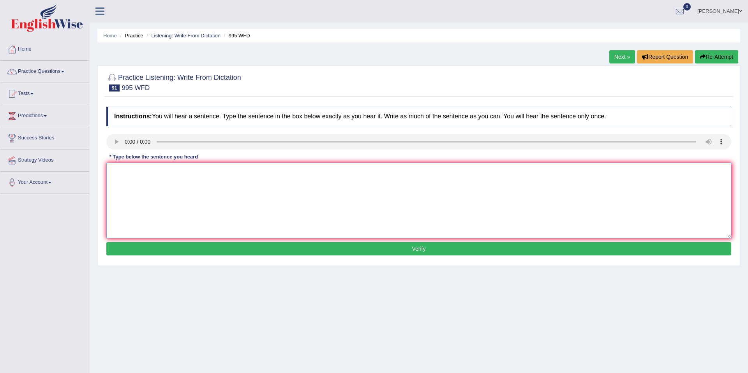
click at [191, 202] on textarea at bounding box center [418, 201] width 624 height 76
paste textarea "A sulking tablet established an experience."
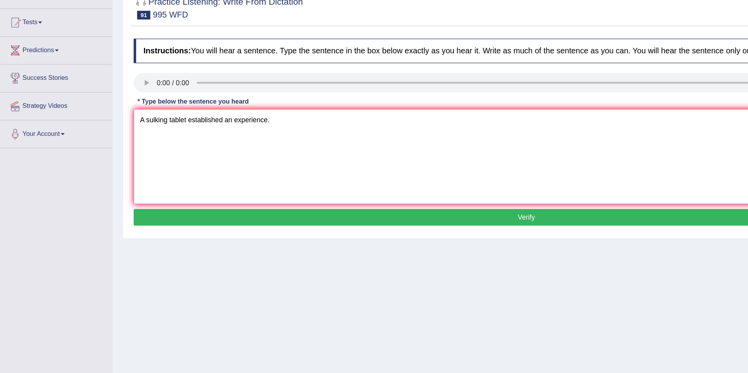
type textarea "A sulking tablet established an experience."
click at [211, 253] on button "Verify" at bounding box center [418, 248] width 624 height 13
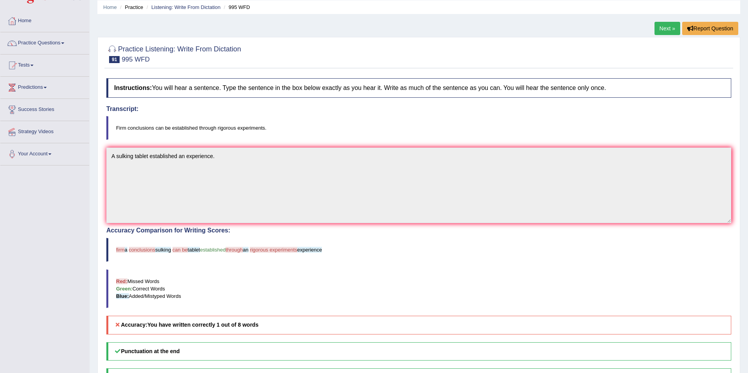
scroll to position [25, 0]
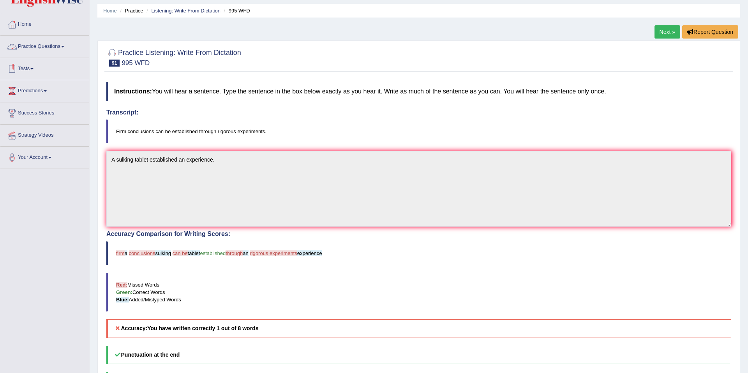
click at [39, 46] on link "Practice Questions" at bounding box center [44, 45] width 89 height 19
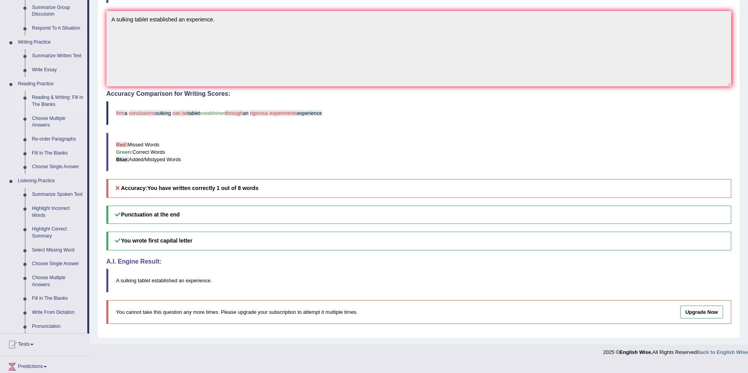
scroll to position [203, 0]
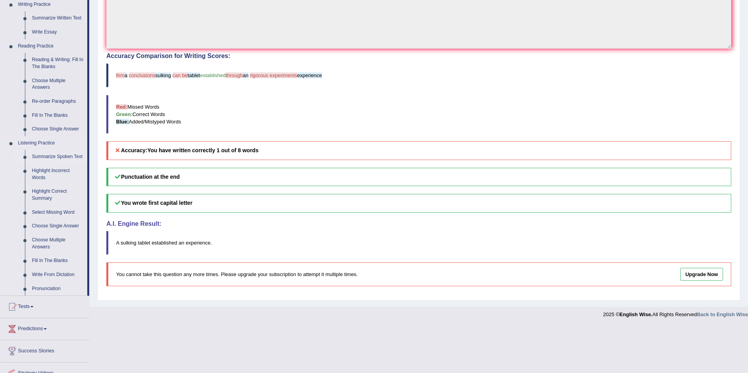
click at [58, 160] on link "Summarize Spoken Text" at bounding box center [57, 157] width 59 height 14
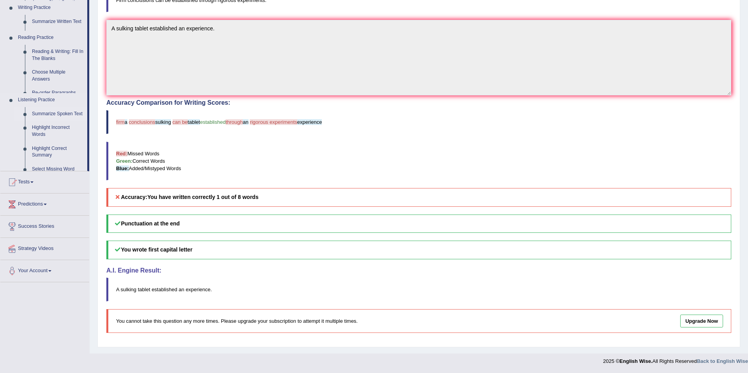
scroll to position [157, 0]
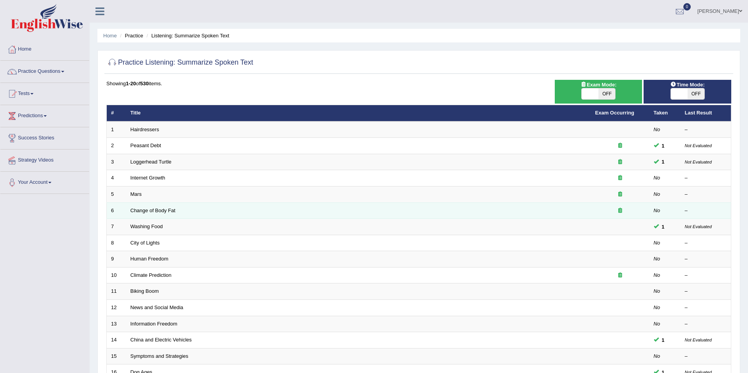
scroll to position [142, 0]
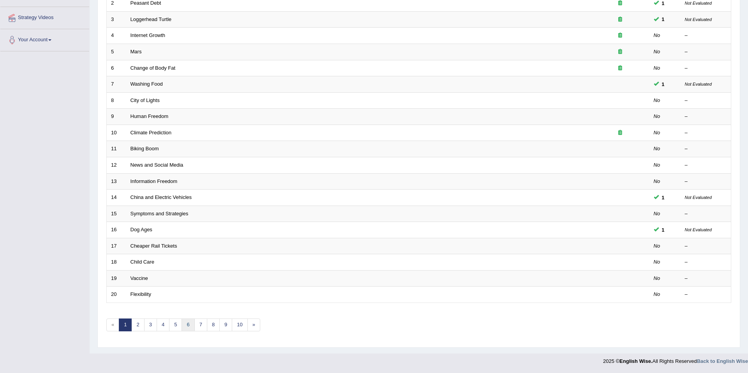
click at [190, 325] on link "6" at bounding box center [187, 324] width 13 height 13
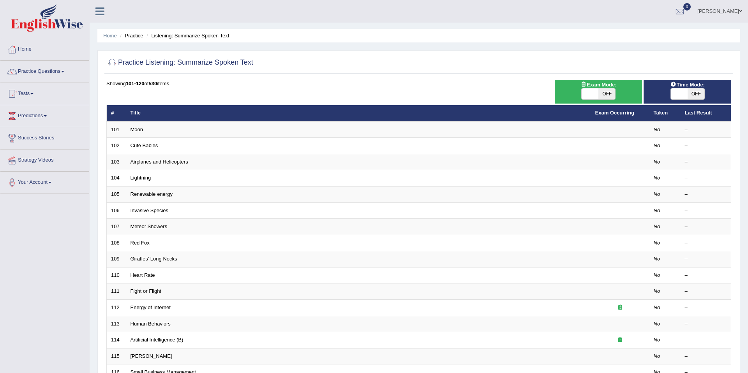
click at [690, 100] on div "Time Mode: ON OFF" at bounding box center [687, 92] width 88 height 24
click at [689, 96] on span "OFF" at bounding box center [695, 93] width 17 height 11
checkbox input "true"
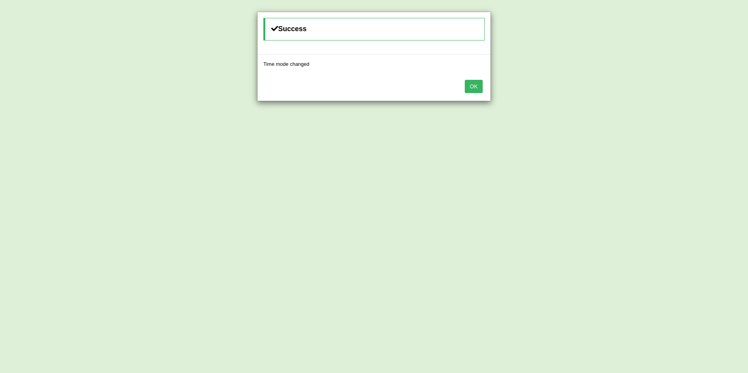
click at [479, 86] on button "OK" at bounding box center [473, 86] width 18 height 13
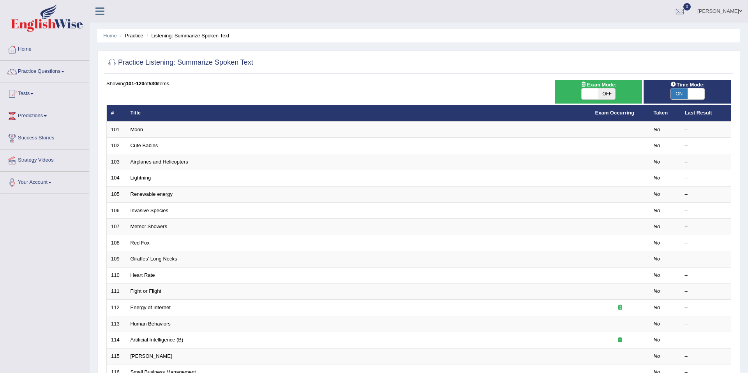
click at [603, 93] on span "OFF" at bounding box center [606, 93] width 17 height 11
checkbox input "true"
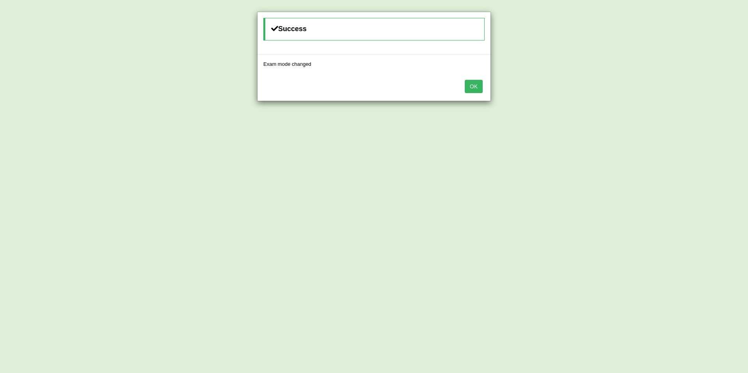
click at [473, 86] on button "OK" at bounding box center [473, 86] width 18 height 13
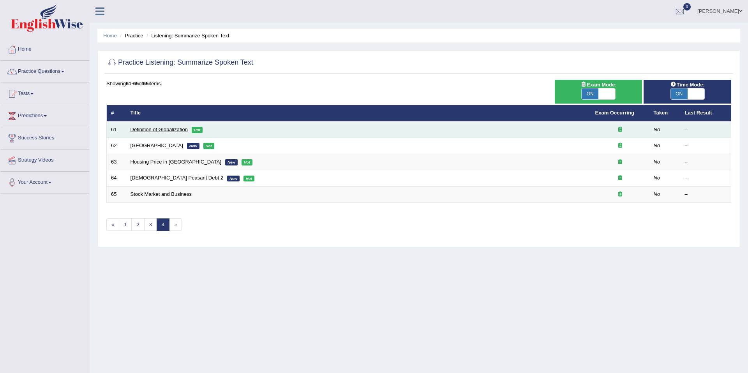
click at [170, 128] on link "Definition of Globalization" at bounding box center [158, 130] width 57 height 6
click at [168, 130] on link "Definition of Globalization" at bounding box center [158, 130] width 57 height 6
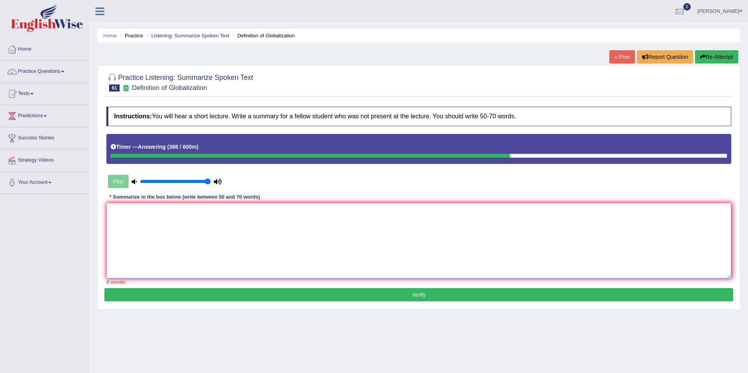
click at [157, 224] on textarea at bounding box center [418, 241] width 624 height 76
paste textarea "A noteworthy point revealed in the lecture was about globalization. To elaborat…"
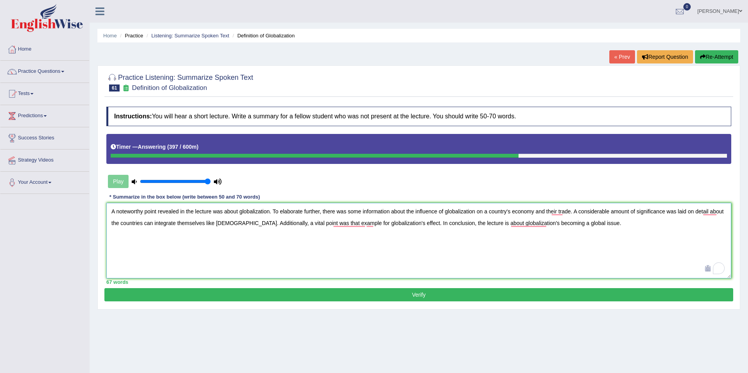
type textarea "A noteworthy point revealed in the lecture was about globalization. To elaborat…"
click at [171, 292] on button "Verify" at bounding box center [418, 294] width 628 height 13
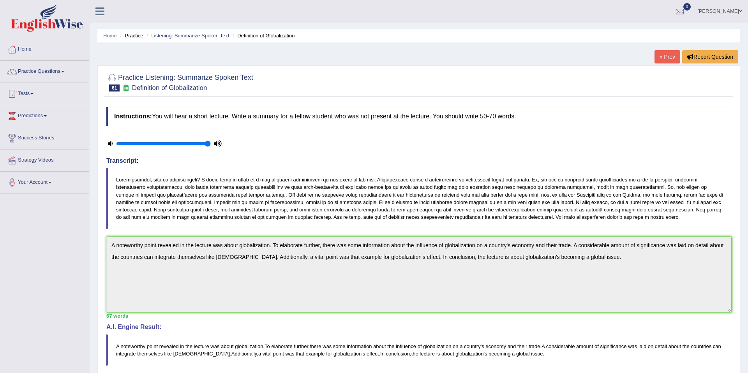
click at [216, 35] on link "Listening: Summarize Spoken Text" at bounding box center [190, 36] width 78 height 6
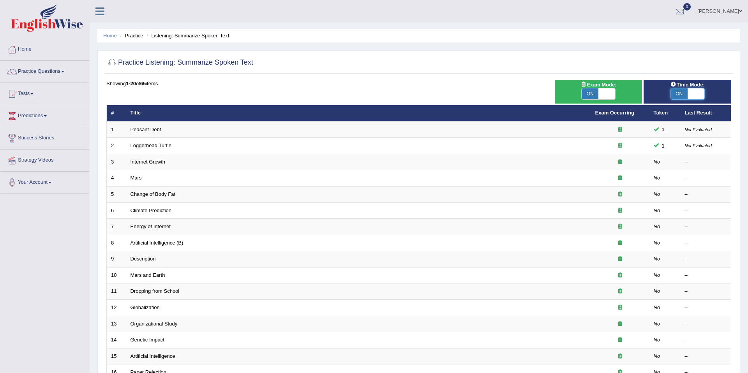
click at [703, 94] on span at bounding box center [695, 93] width 17 height 11
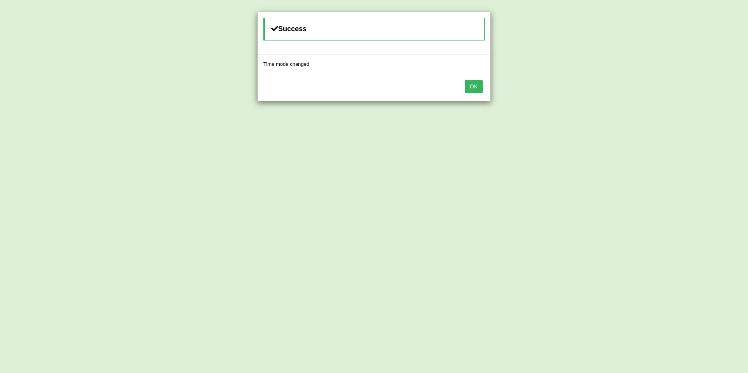
click at [473, 83] on button "OK" at bounding box center [473, 86] width 18 height 13
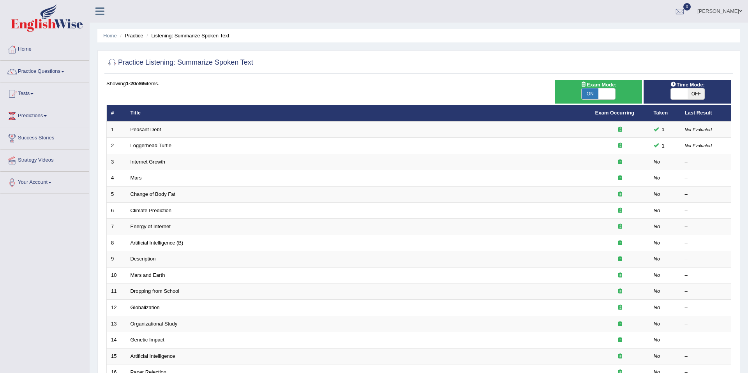
click at [683, 94] on span at bounding box center [678, 93] width 17 height 11
checkbox input "true"
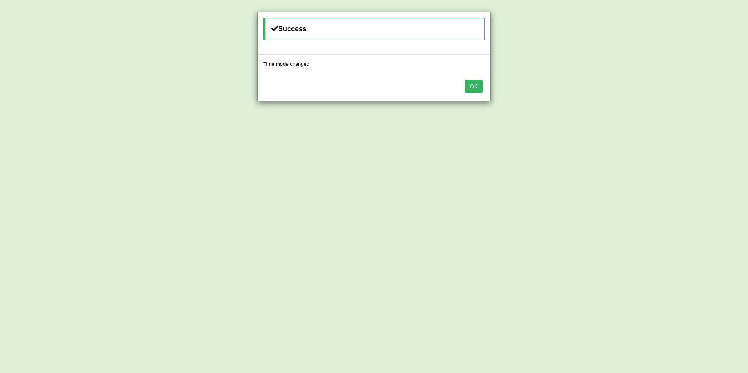
click at [476, 88] on button "OK" at bounding box center [473, 86] width 18 height 13
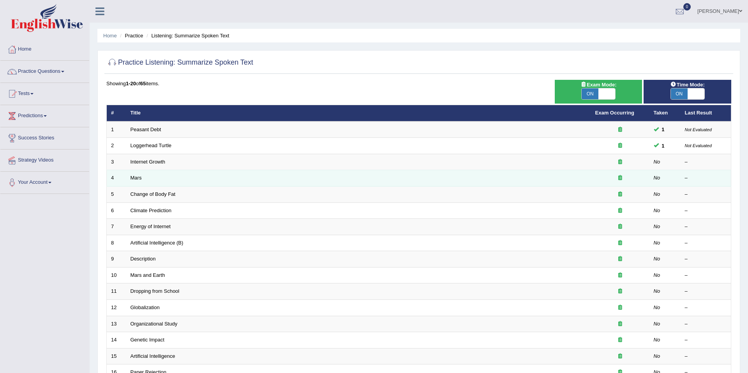
scroll to position [142, 0]
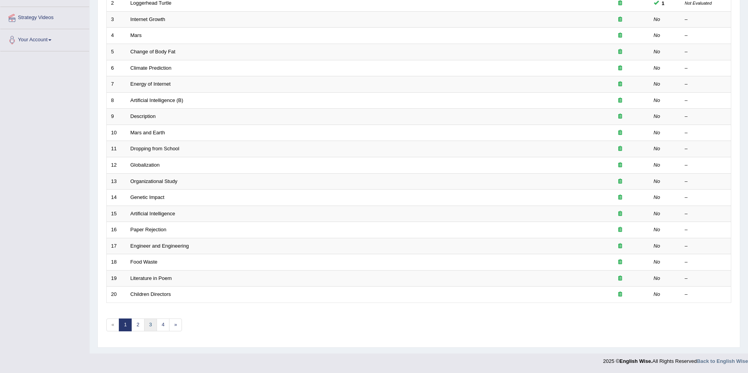
click at [154, 326] on link "3" at bounding box center [150, 324] width 13 height 13
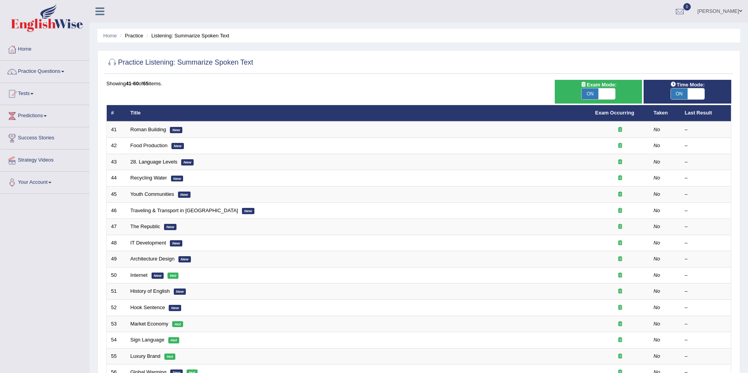
scroll to position [18, 0]
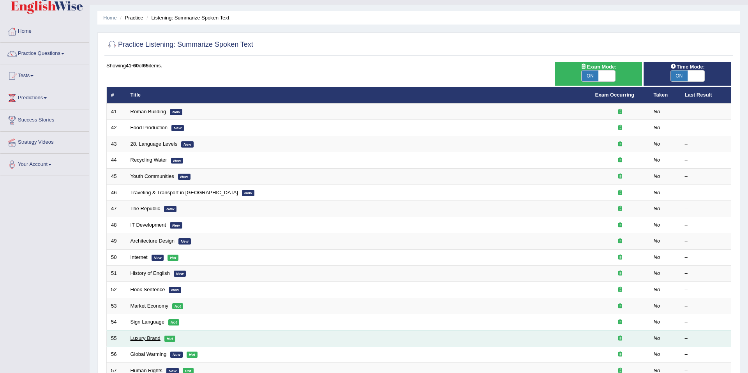
click at [148, 339] on link "Luxury Brand" at bounding box center [145, 338] width 30 height 6
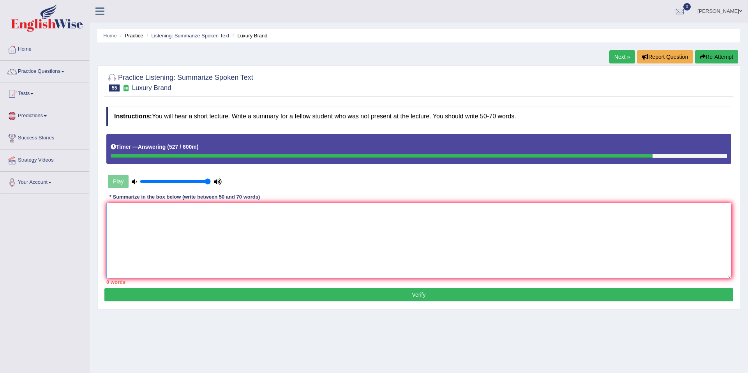
click at [260, 230] on textarea at bounding box center [418, 241] width 624 height 76
click at [260, 230] on textarea "To enrich screen reader interactions, please activate Accessibility in Grammarl…" at bounding box center [418, 241] width 624 height 76
paste textarea "A noteworthy point revealed in the lecture was about luxury brand strategy. To …"
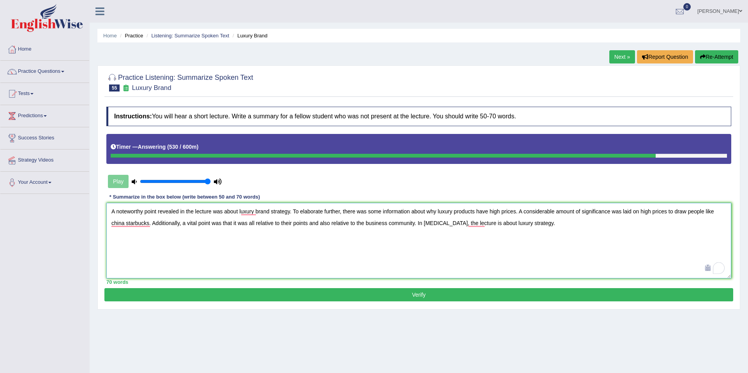
type textarea "A noteworthy point revealed in the lecture was about luxury brand strategy. To …"
click at [261, 296] on button "Verify" at bounding box center [418, 294] width 628 height 13
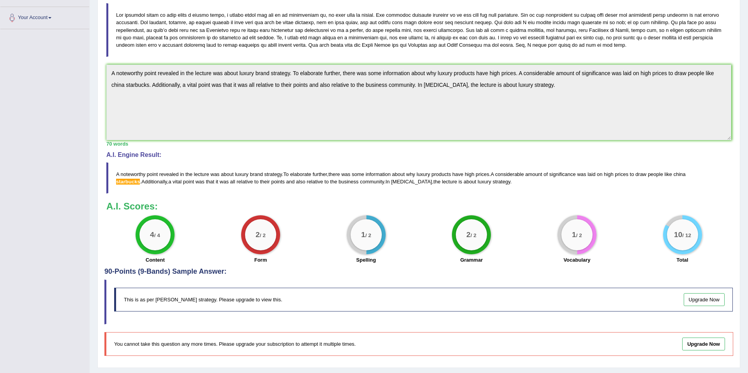
scroll to position [165, 0]
click at [524, 241] on div "1 / 2 Vocabulary" at bounding box center [577, 240] width 106 height 50
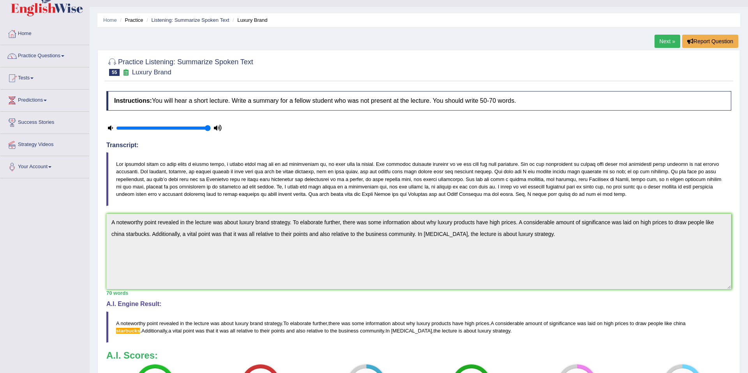
scroll to position [0, 0]
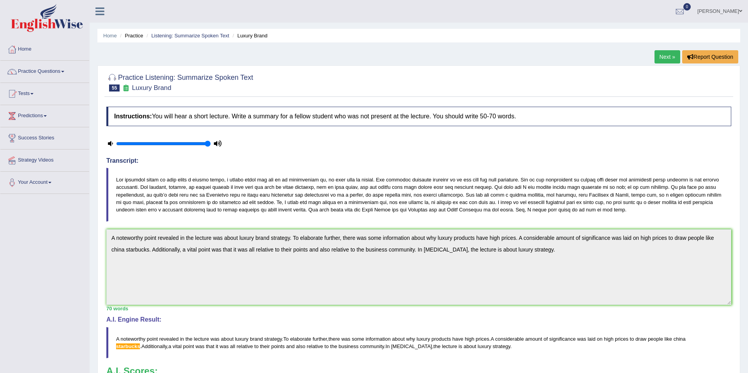
click at [664, 60] on link "Next »" at bounding box center [667, 56] width 26 height 13
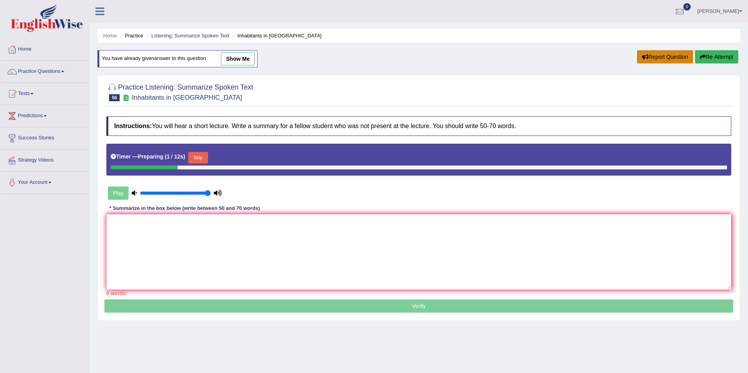
click at [664, 60] on button "Report Question" at bounding box center [665, 56] width 56 height 13
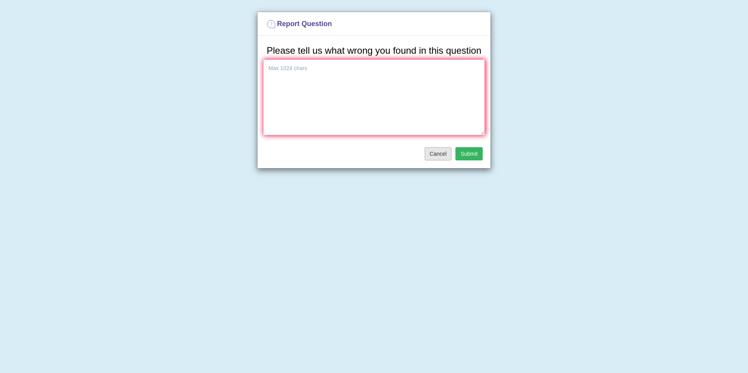
click at [440, 160] on button "Cancel" at bounding box center [437, 153] width 27 height 13
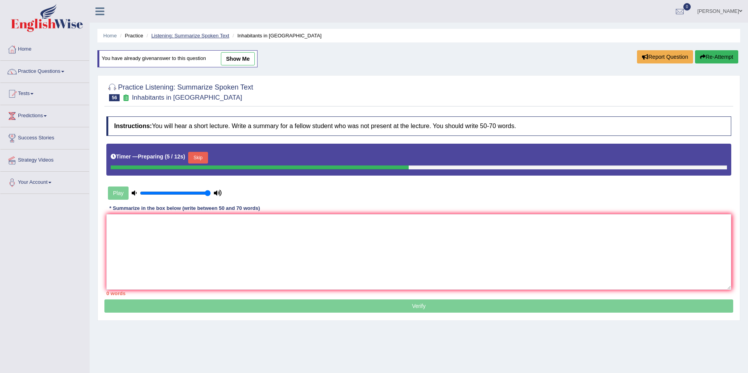
click at [176, 33] on link "Listening: Summarize Spoken Text" at bounding box center [190, 36] width 78 height 6
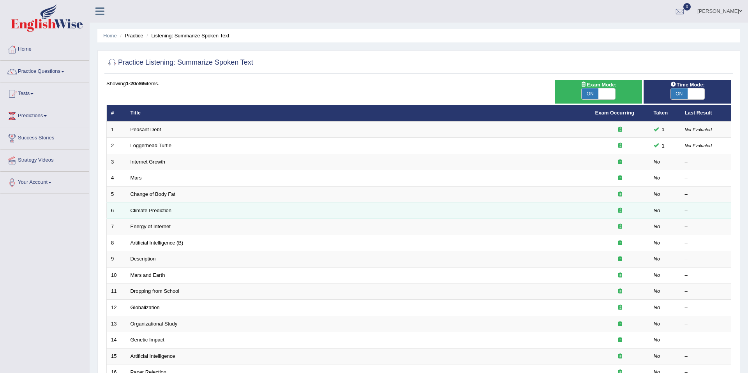
scroll to position [142, 0]
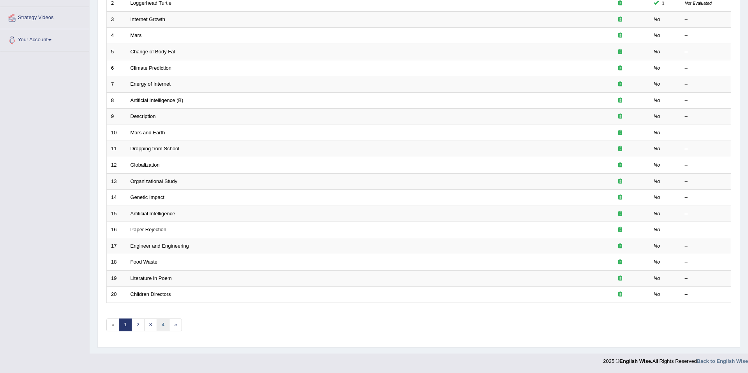
click at [163, 325] on link "4" at bounding box center [163, 324] width 13 height 13
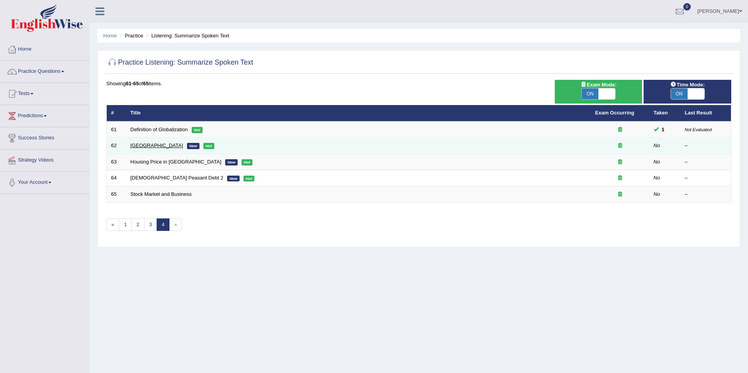
click at [155, 145] on link "[GEOGRAPHIC_DATA]" at bounding box center [156, 145] width 53 height 6
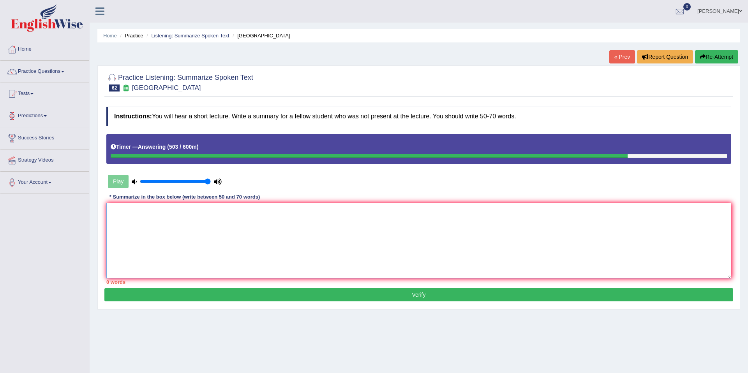
click at [292, 231] on textarea at bounding box center [418, 241] width 624 height 76
paste textarea "A noteworthy point revealed in the lecture was about why architecture should be…"
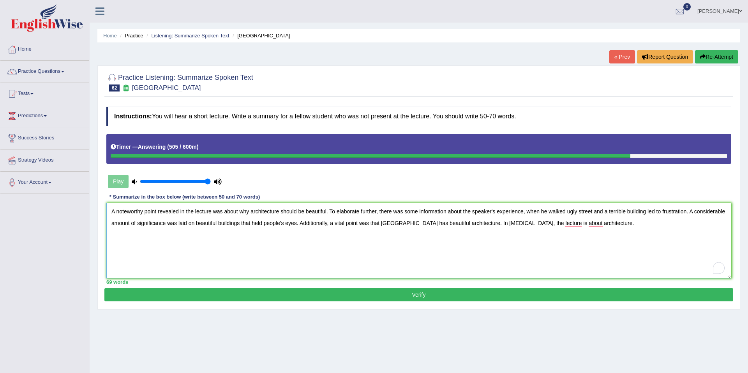
type textarea "A noteworthy point revealed in the lecture was about why architecture should be…"
click at [292, 292] on button "Verify" at bounding box center [418, 294] width 628 height 13
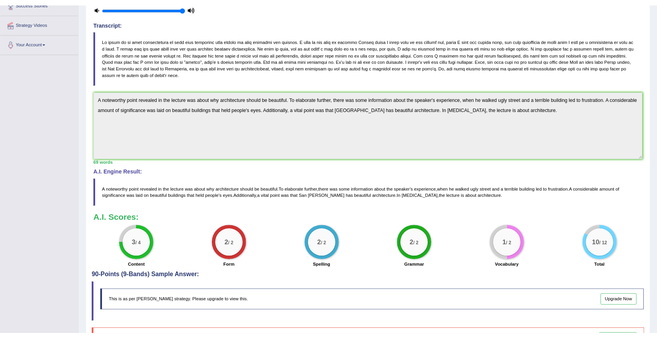
scroll to position [138, 0]
